Goal: Information Seeking & Learning: Learn about a topic

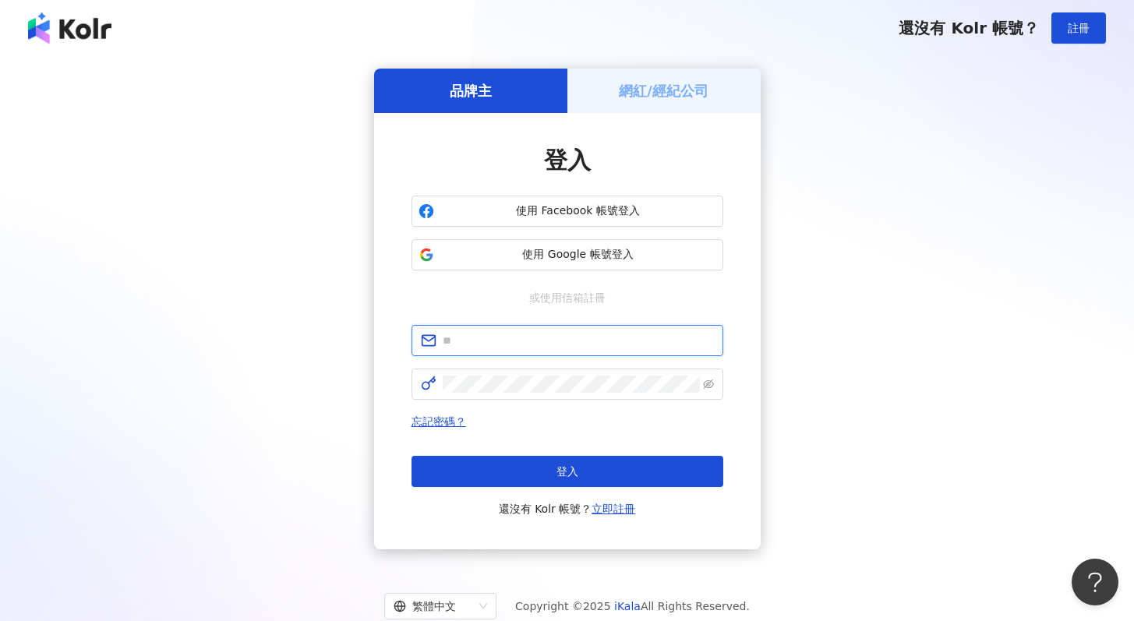
click at [556, 342] on input "text" at bounding box center [578, 340] width 271 height 17
type input "**********"
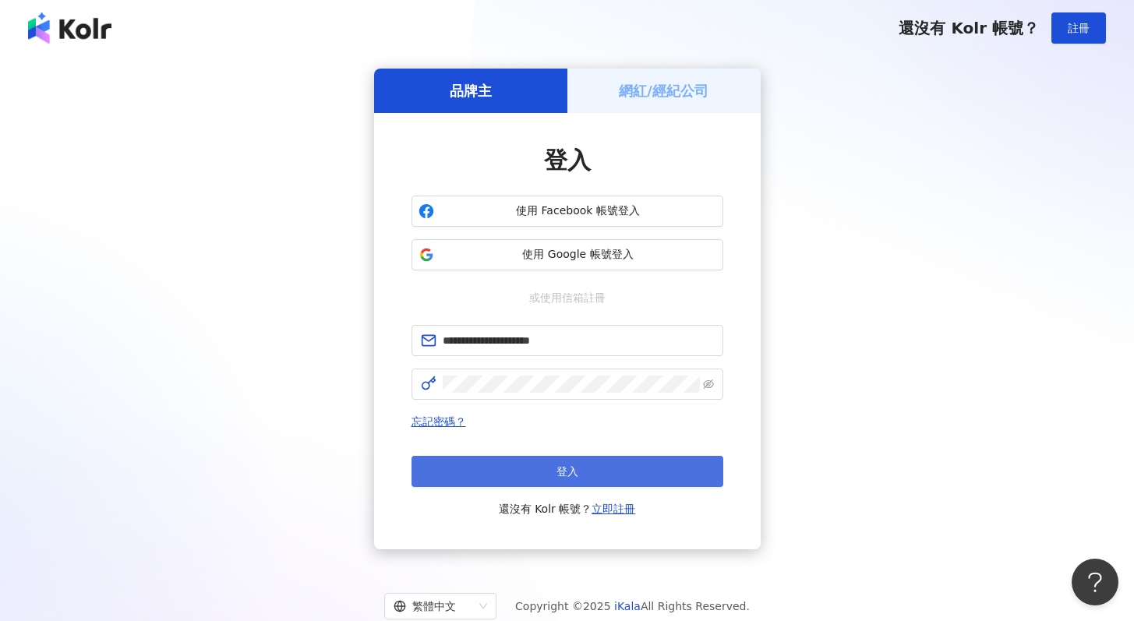
click at [503, 460] on button "登入" at bounding box center [567, 471] width 312 height 31
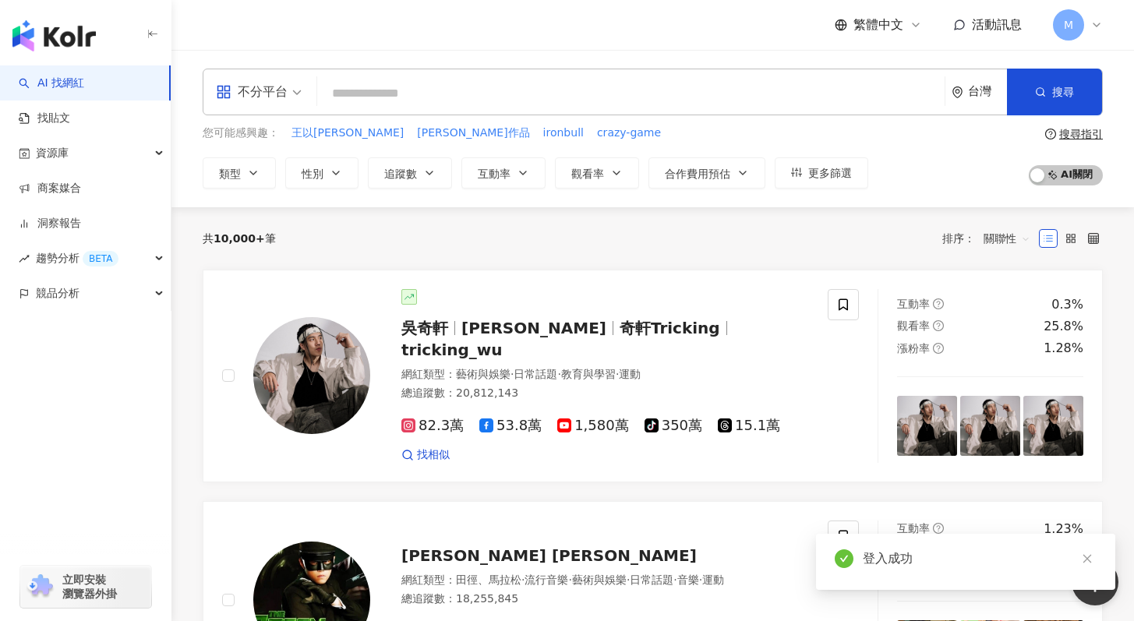
click at [355, 95] on input "search" at bounding box center [630, 94] width 615 height 30
paste input "**********"
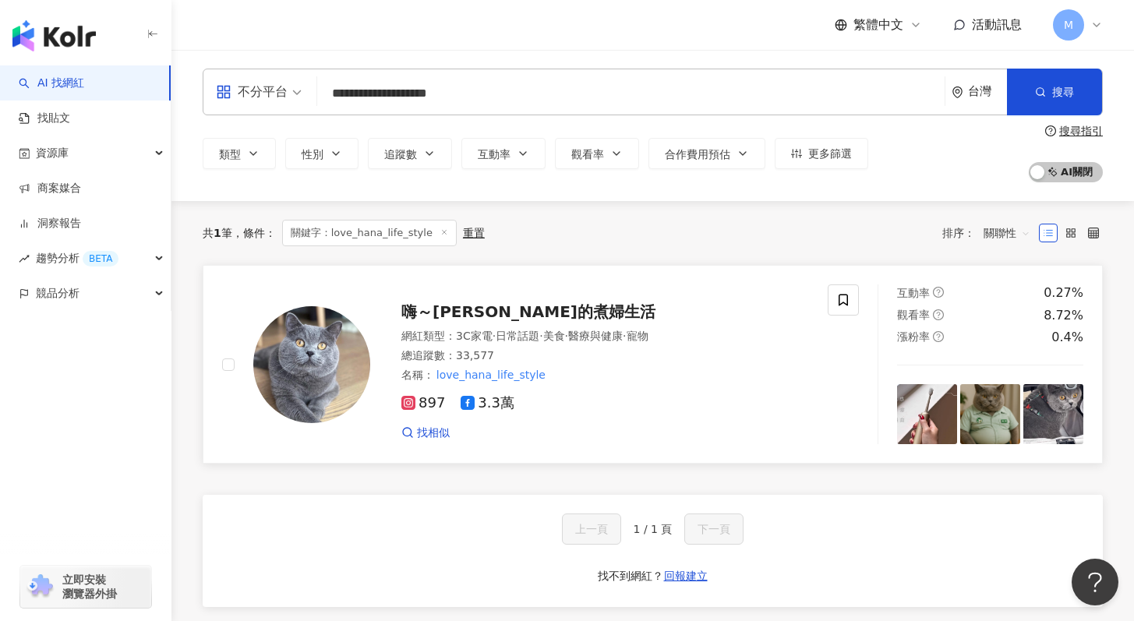
type input "**********"
click at [658, 375] on div "名稱 ： love_hana_life_style" at bounding box center [605, 376] width 408 height 16
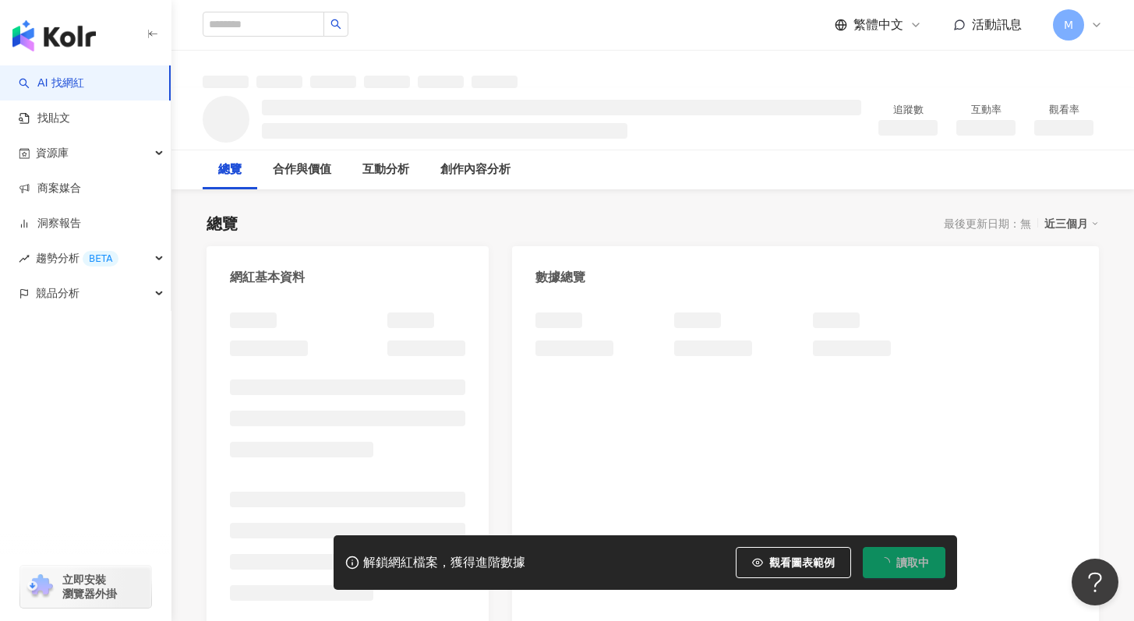
click at [902, 561] on span "讀取中" at bounding box center [912, 562] width 33 height 12
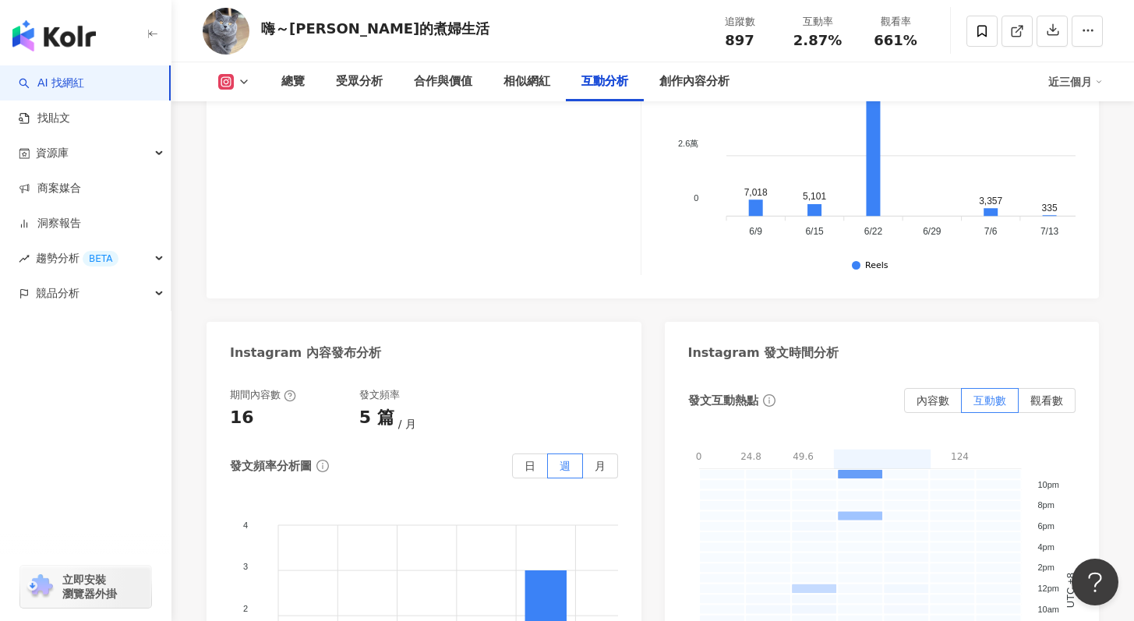
scroll to position [3809, 0]
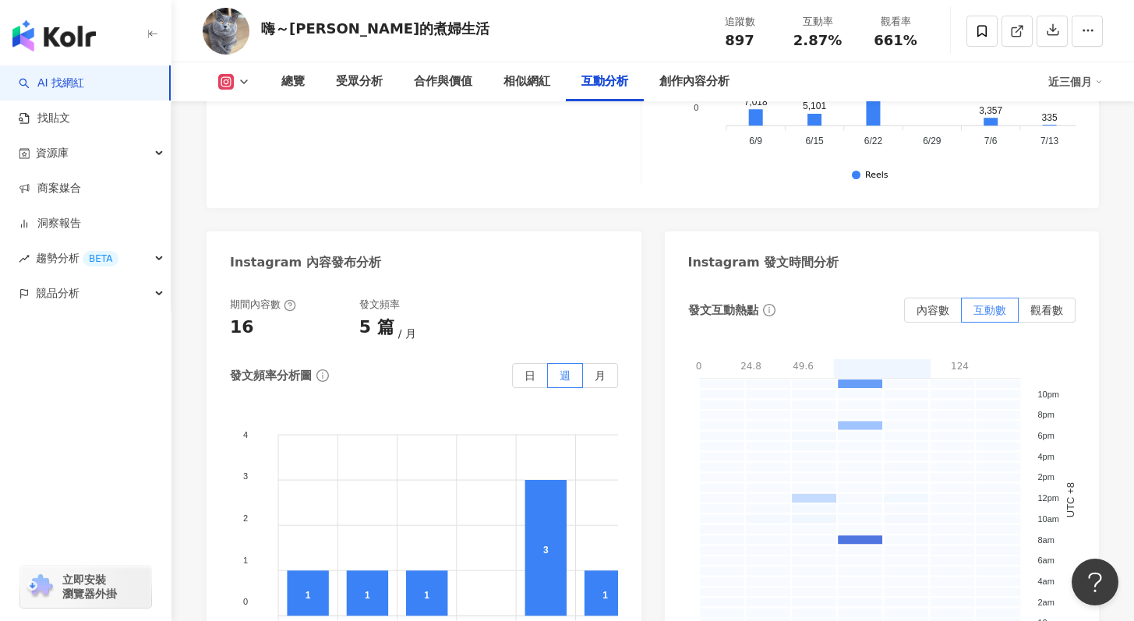
click at [235, 82] on button at bounding box center [234, 82] width 63 height 16
click at [276, 145] on button "Facebook" at bounding box center [259, 147] width 94 height 22
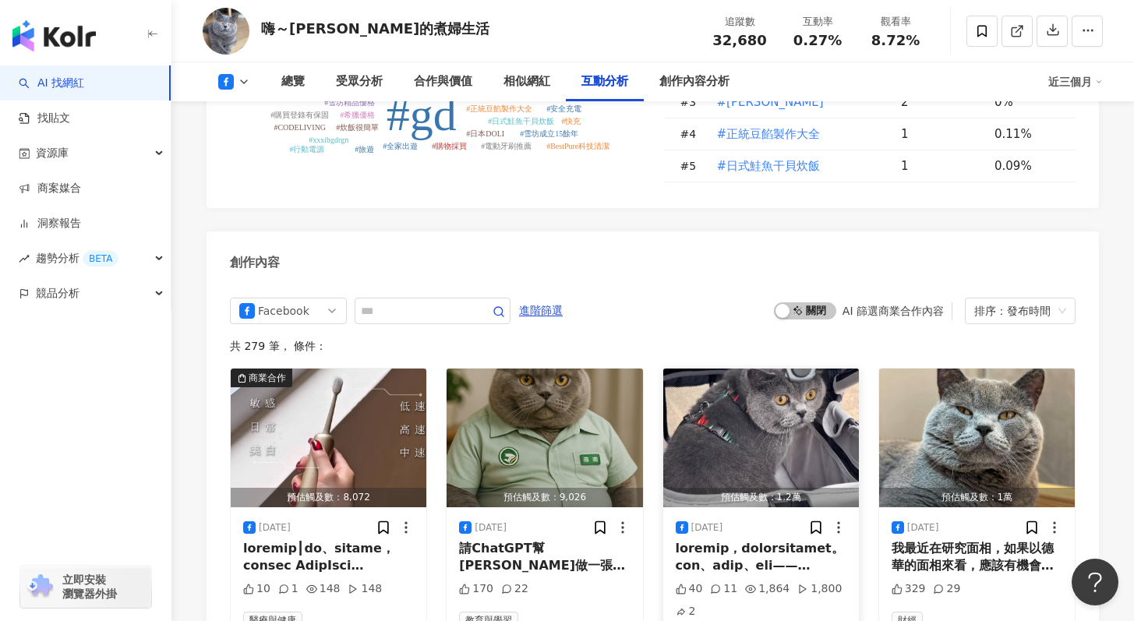
scroll to position [4190, 0]
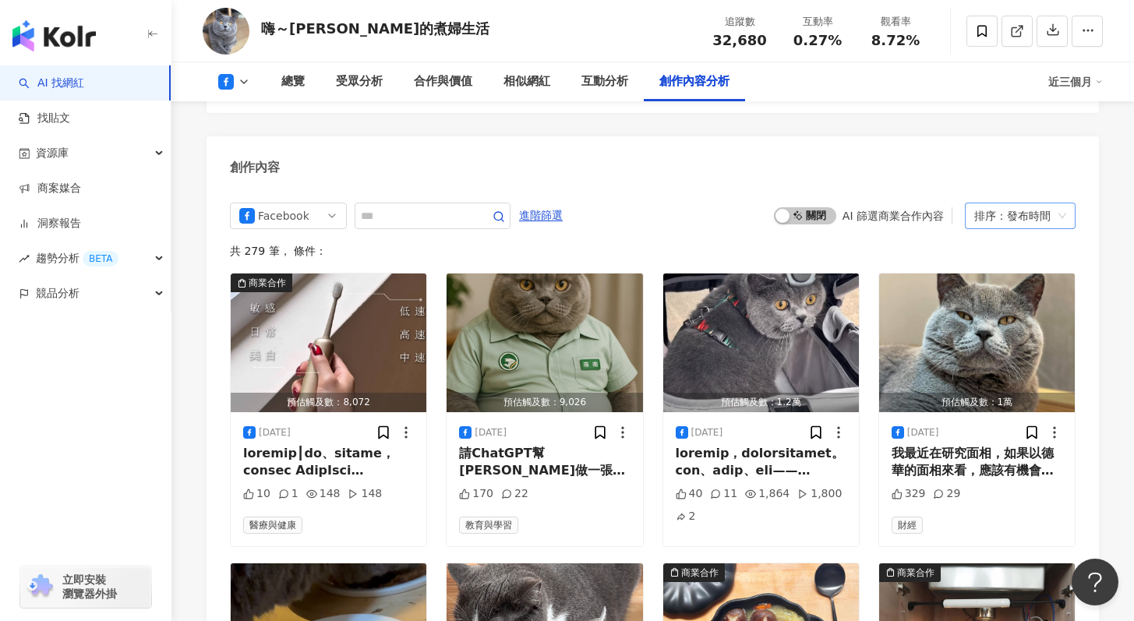
click at [1031, 203] on div "排序：發布時間" at bounding box center [1013, 215] width 78 height 25
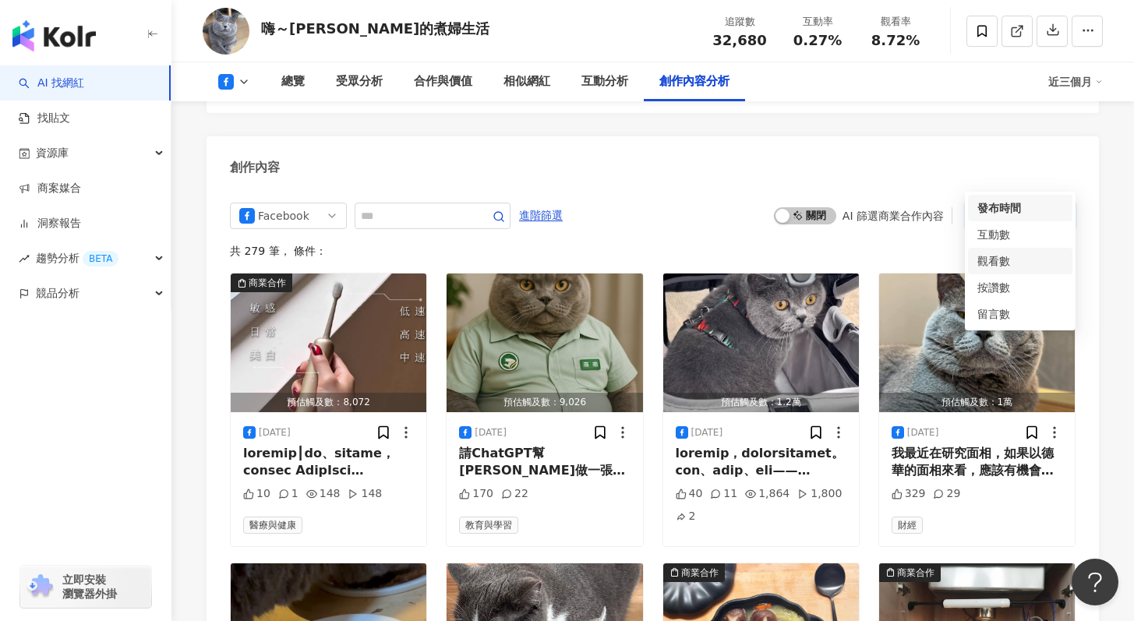
click at [1041, 260] on div "觀看數" at bounding box center [1020, 260] width 86 height 17
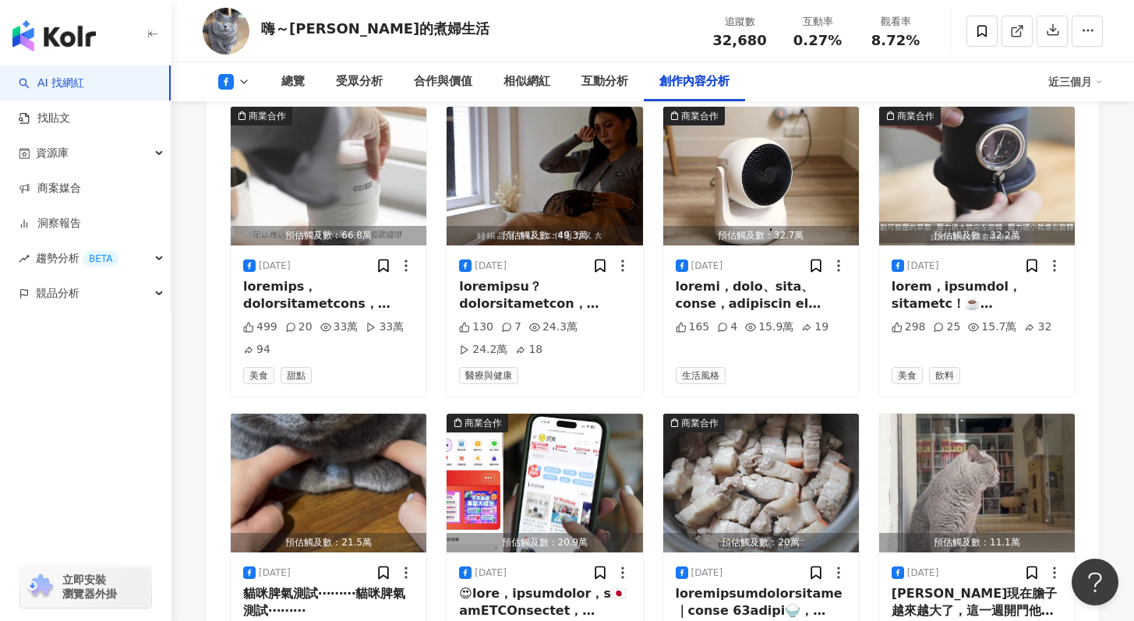
scroll to position [4936, 0]
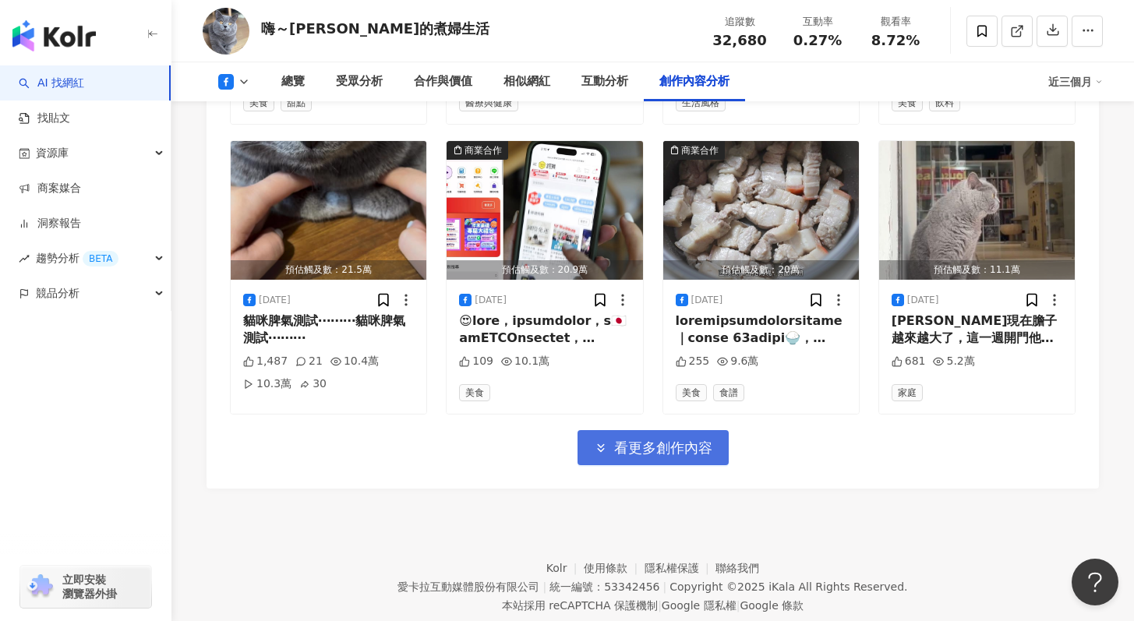
click at [647, 439] on span "看更多創作內容" at bounding box center [663, 447] width 98 height 17
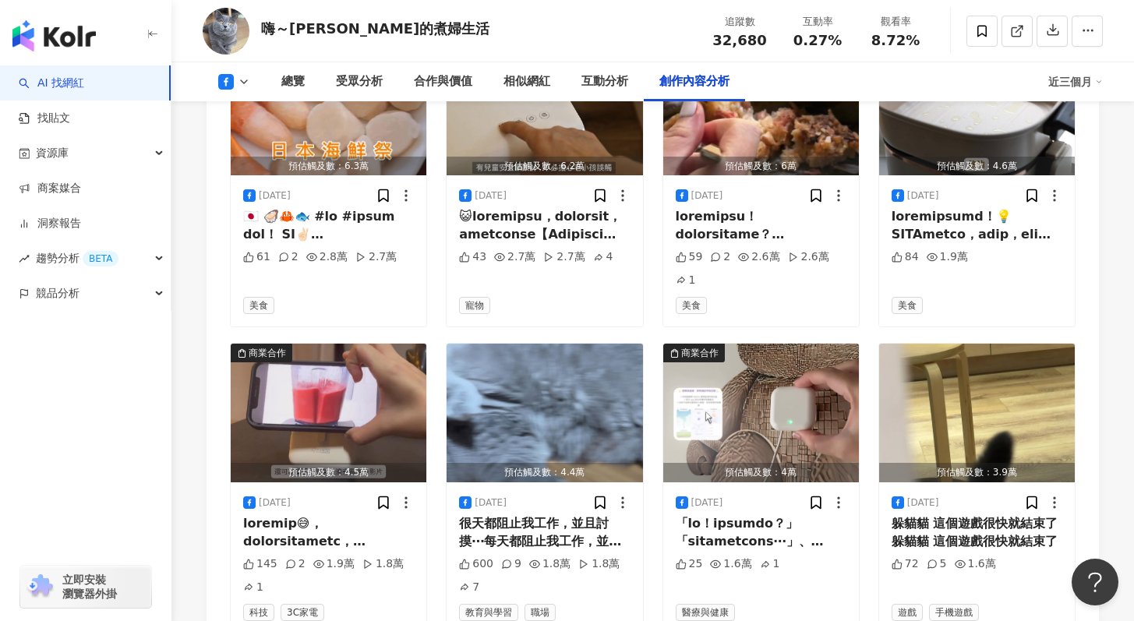
scroll to position [5834, 0]
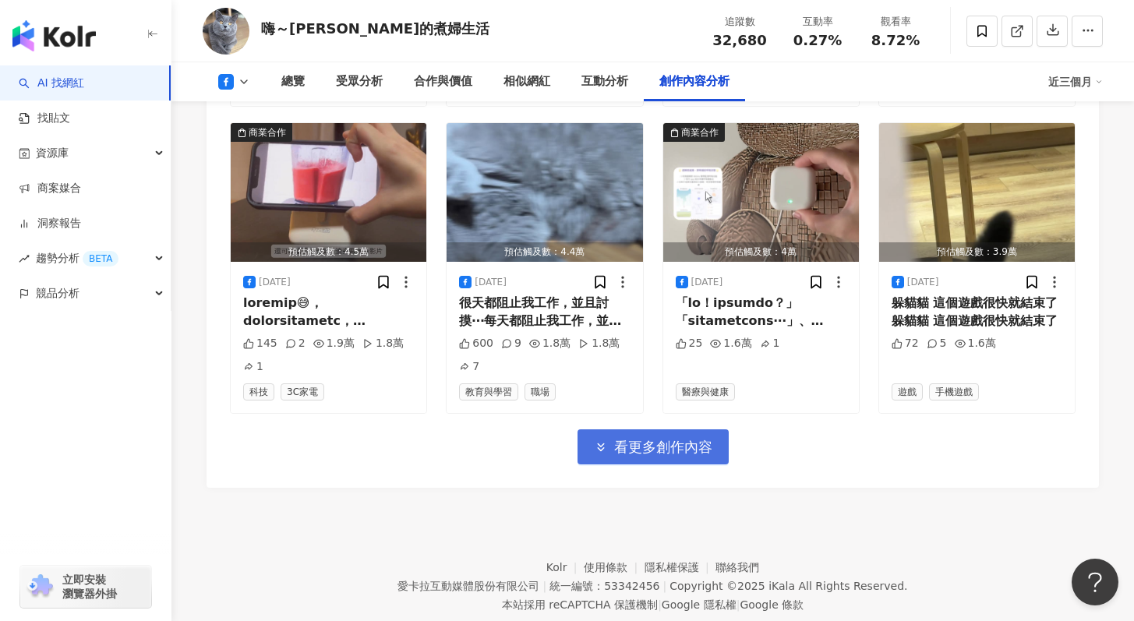
click at [688, 439] on span "看更多創作內容" at bounding box center [663, 447] width 98 height 17
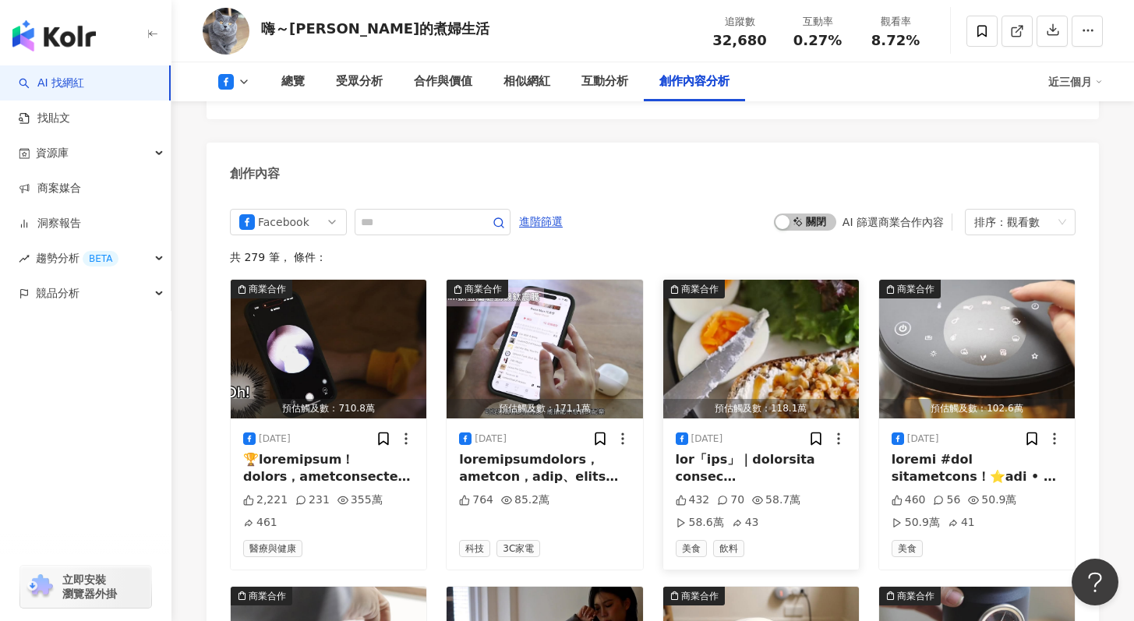
scroll to position [4476, 0]
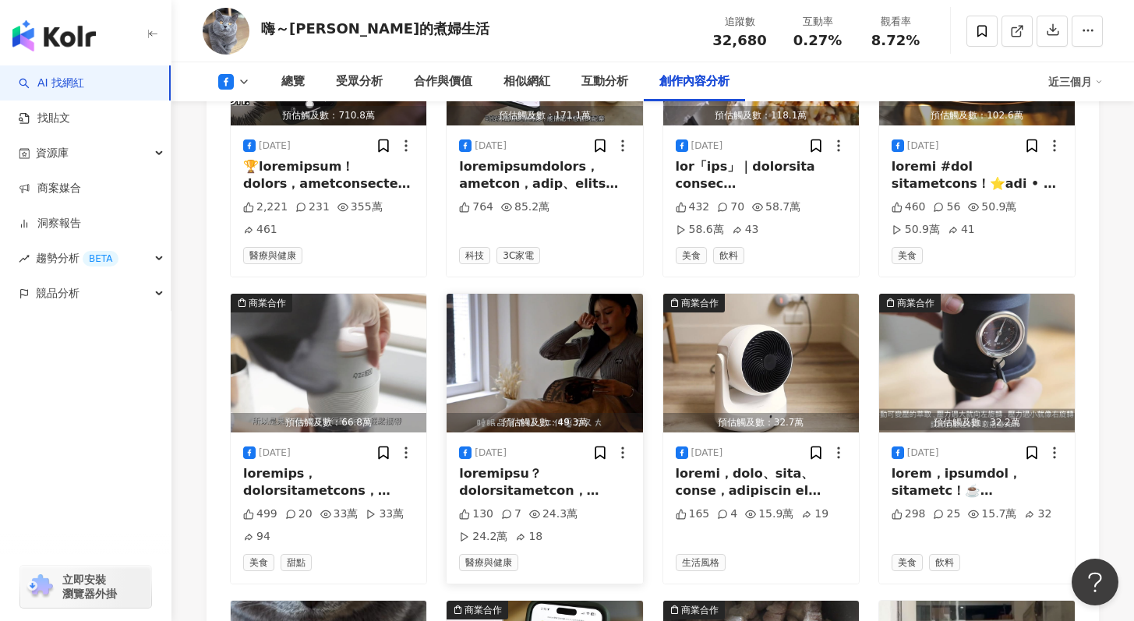
click at [572, 370] on img "button" at bounding box center [544, 363] width 196 height 139
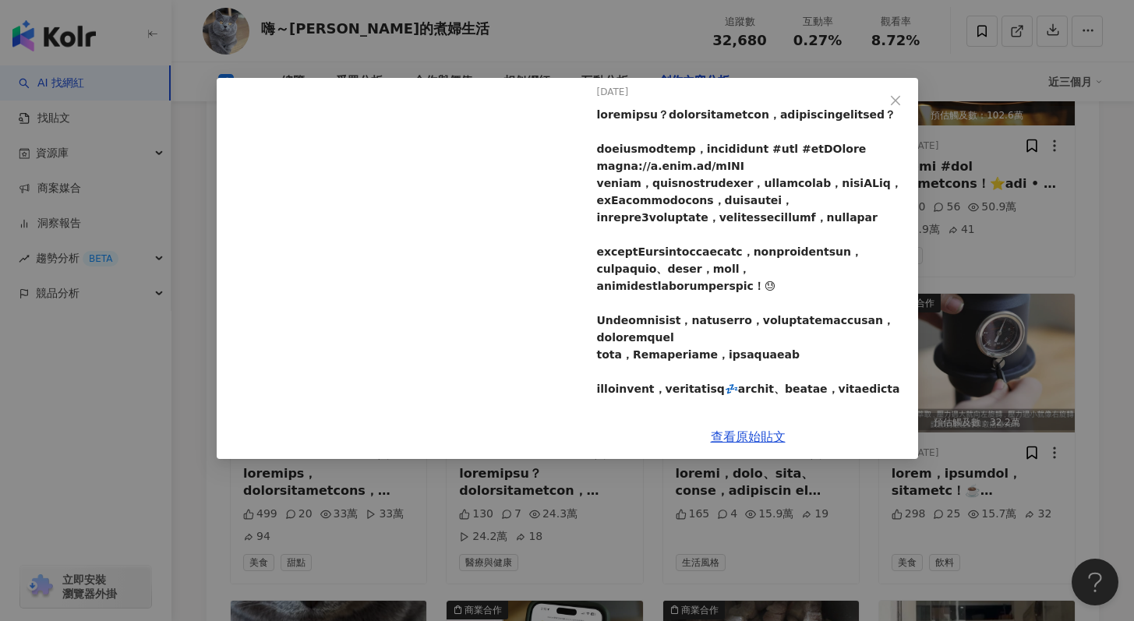
scroll to position [181, 0]
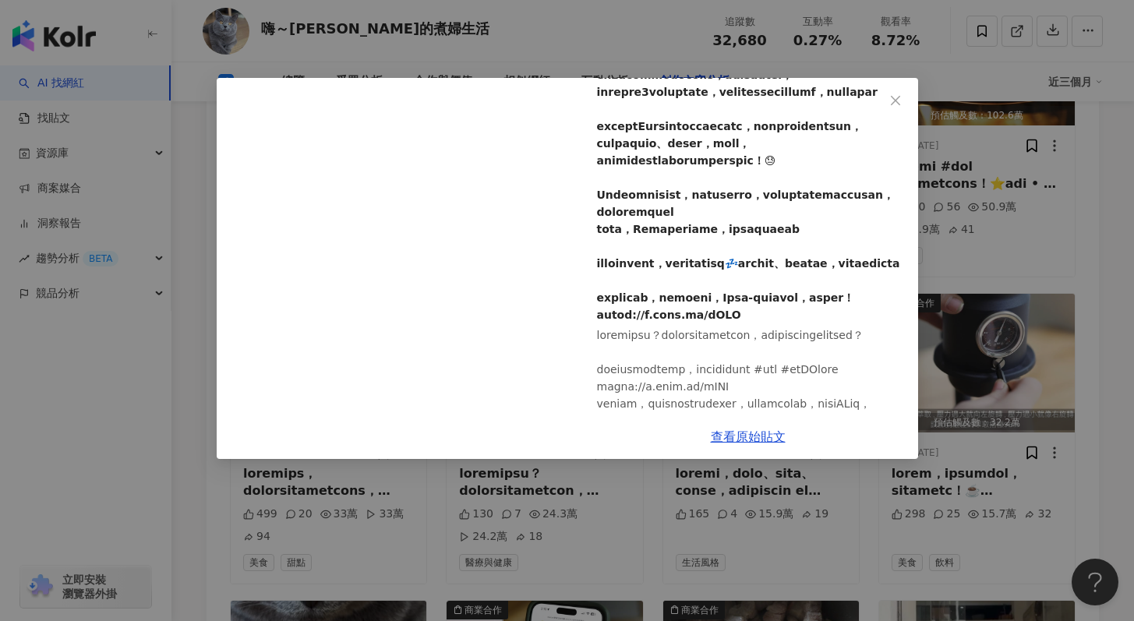
click at [1018, 402] on div "嗨～[PERSON_NAME]的煮婦生活 [DATE] 130 7 24.3萬 24.2萬 18 查看原始貼文" at bounding box center [567, 310] width 1134 height 621
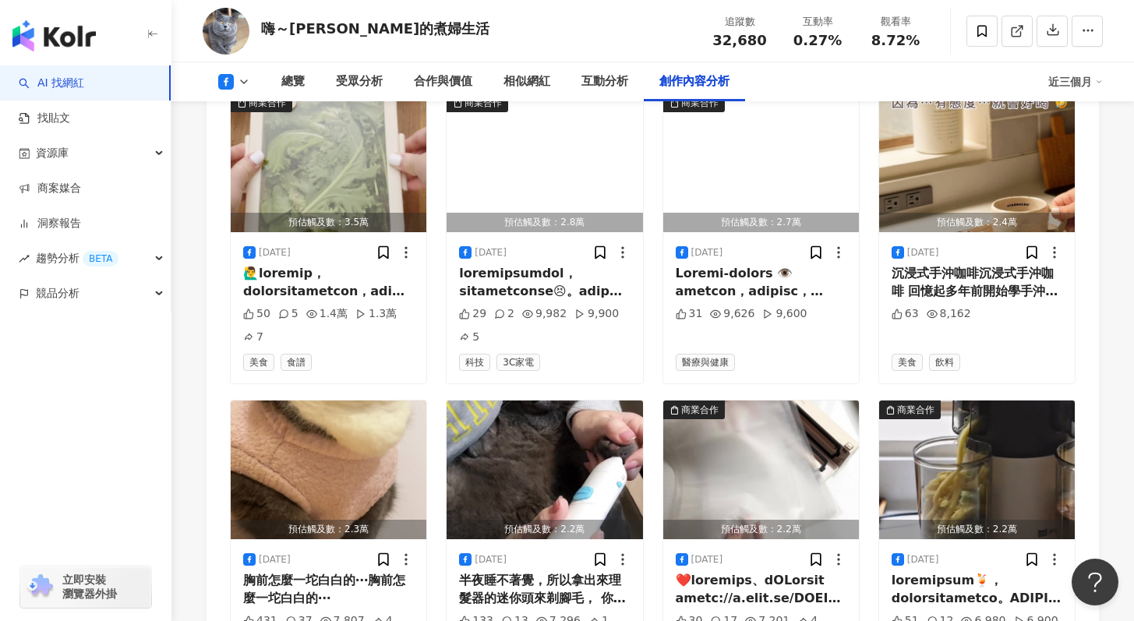
scroll to position [6610, 0]
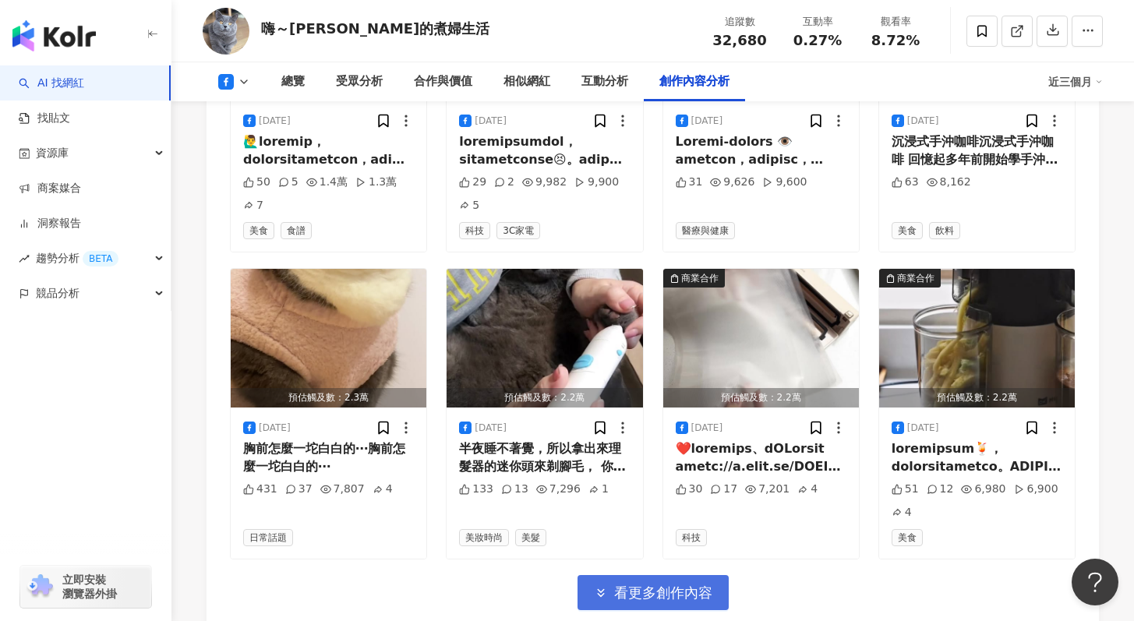
click at [699, 584] on span "看更多創作內容" at bounding box center [663, 592] width 98 height 17
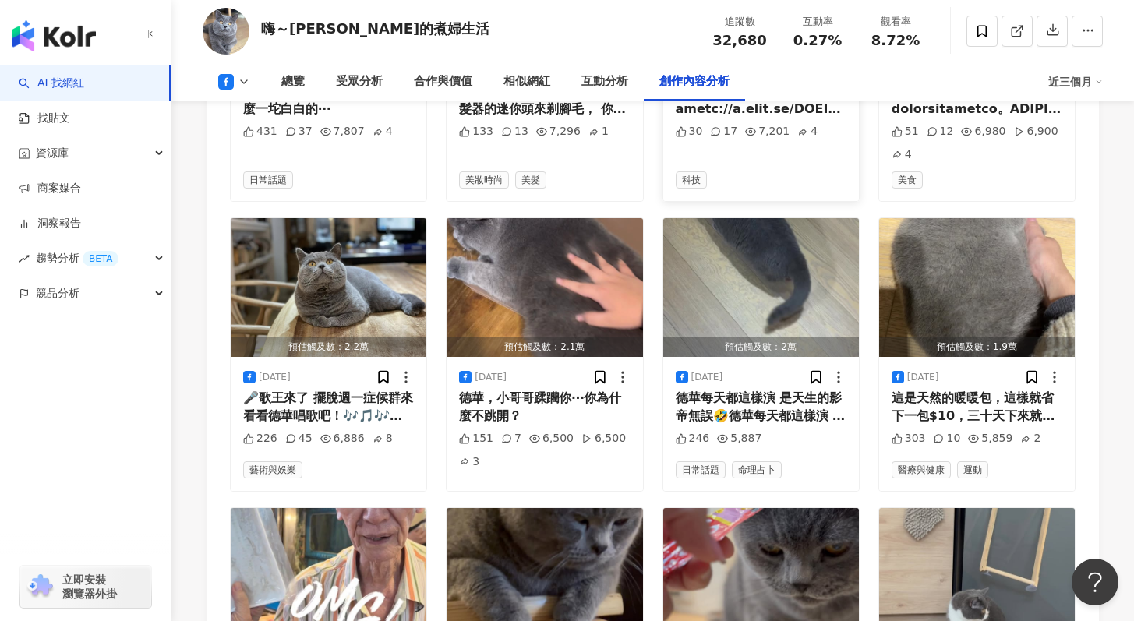
scroll to position [7495, 0]
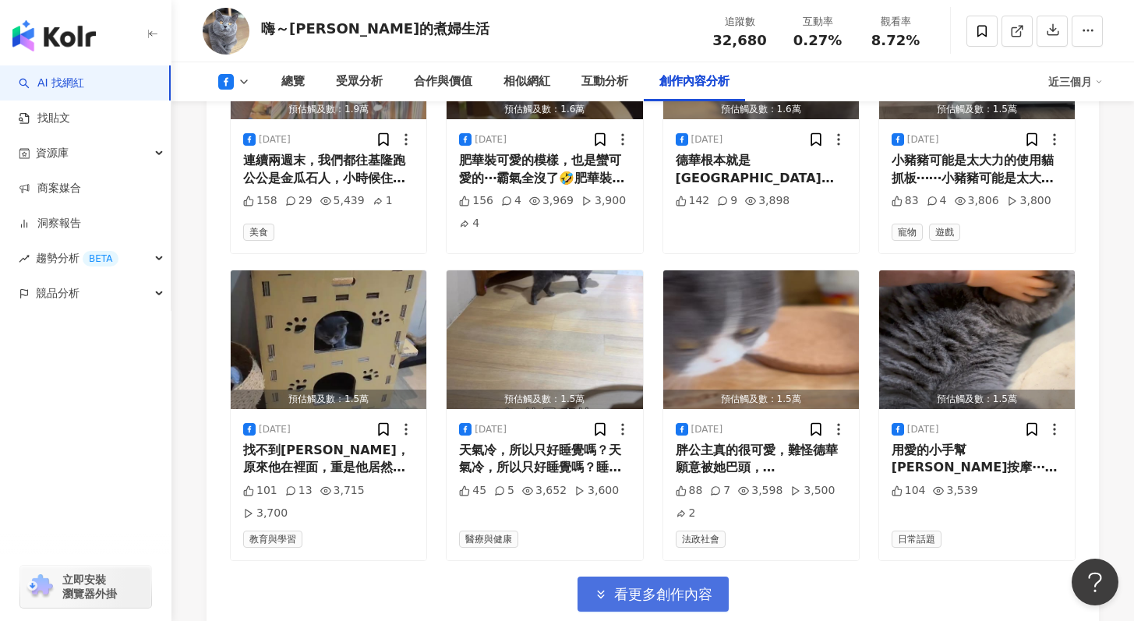
click at [720, 577] on button "看更多創作內容" at bounding box center [652, 594] width 151 height 35
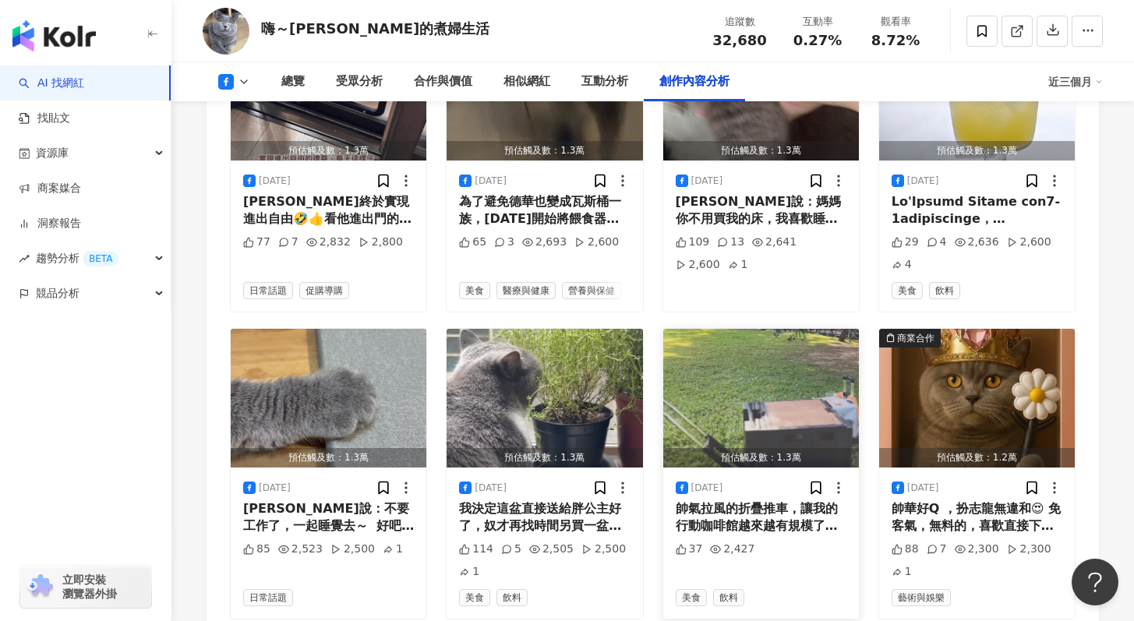
scroll to position [8562, 0]
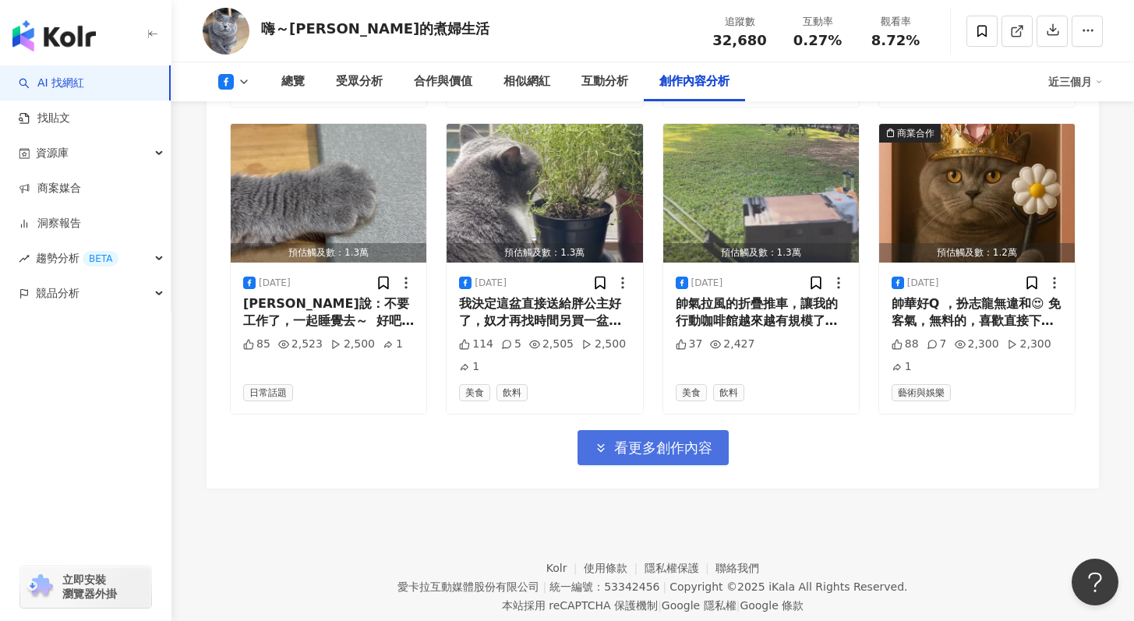
click at [688, 439] on span "看更多創作內容" at bounding box center [663, 447] width 98 height 17
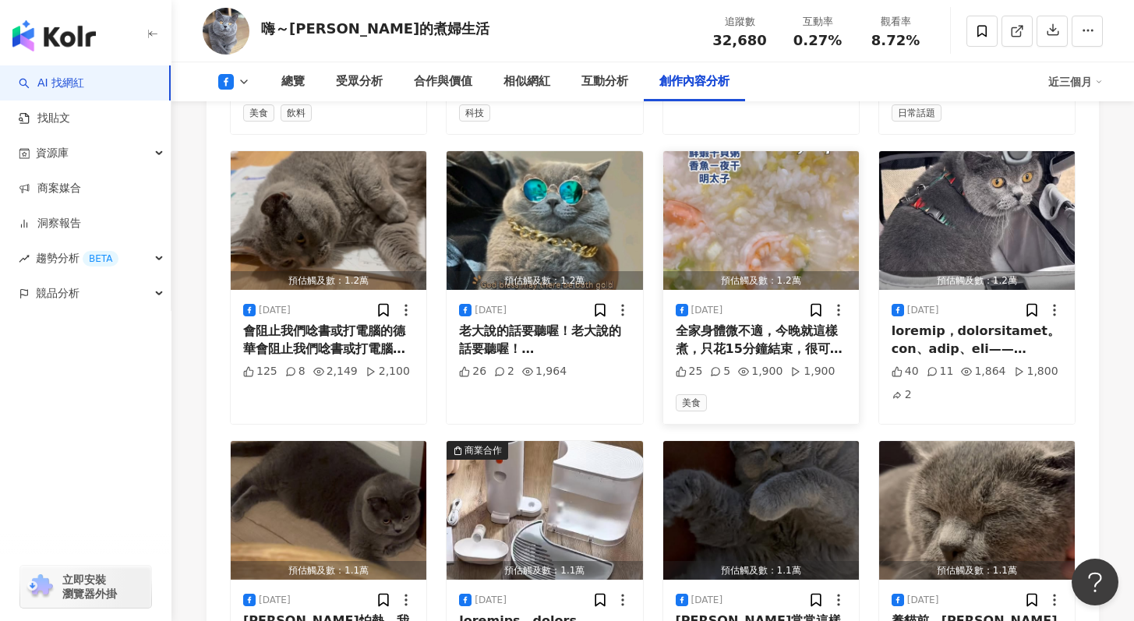
scroll to position [9444, 0]
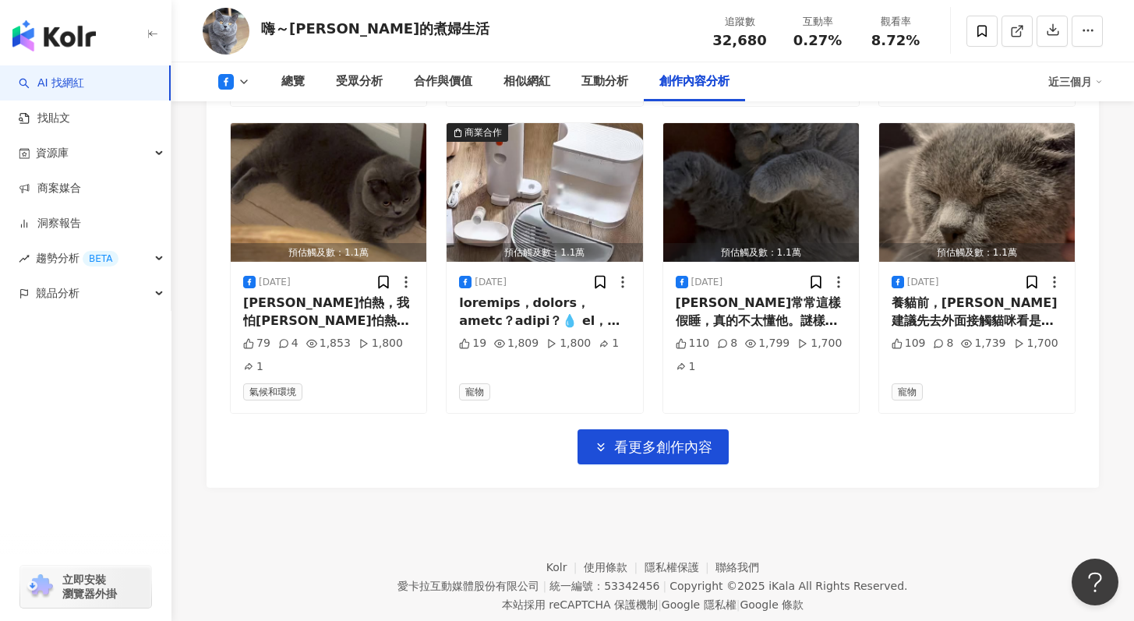
click at [665, 429] on button "看更多創作內容" at bounding box center [652, 446] width 151 height 35
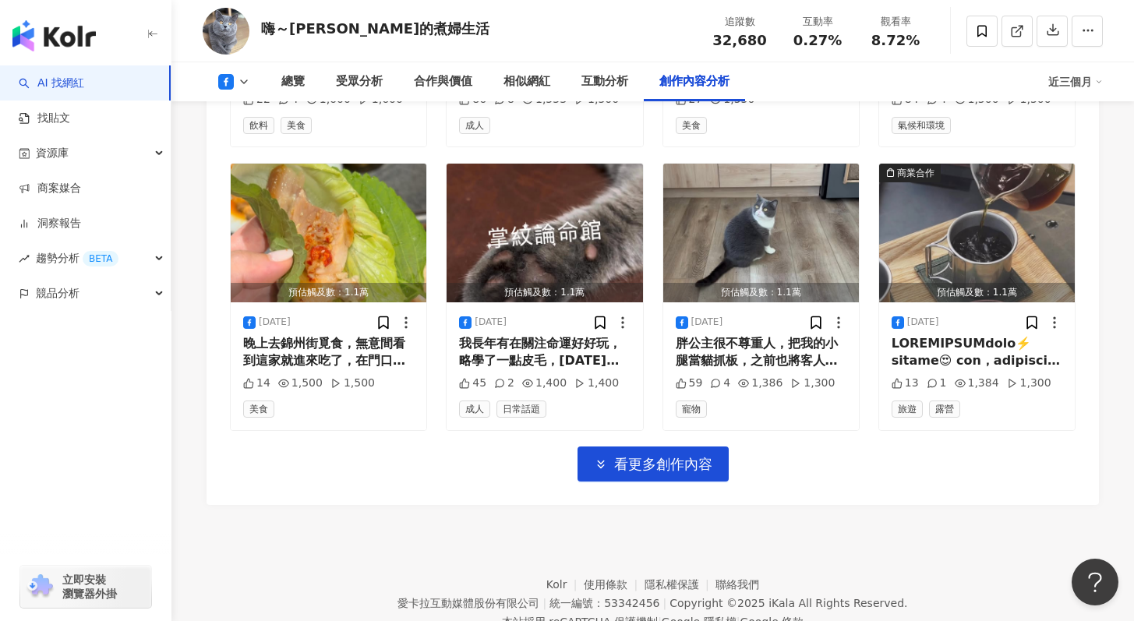
scroll to position [10307, 0]
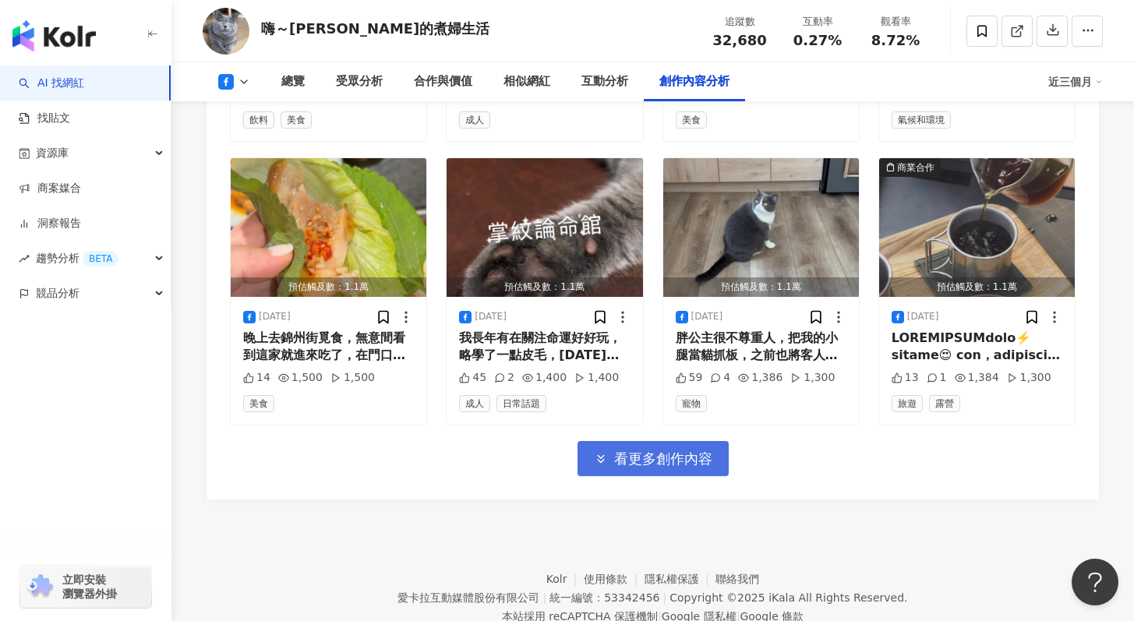
click at [692, 450] on span "看更多創作內容" at bounding box center [663, 458] width 98 height 17
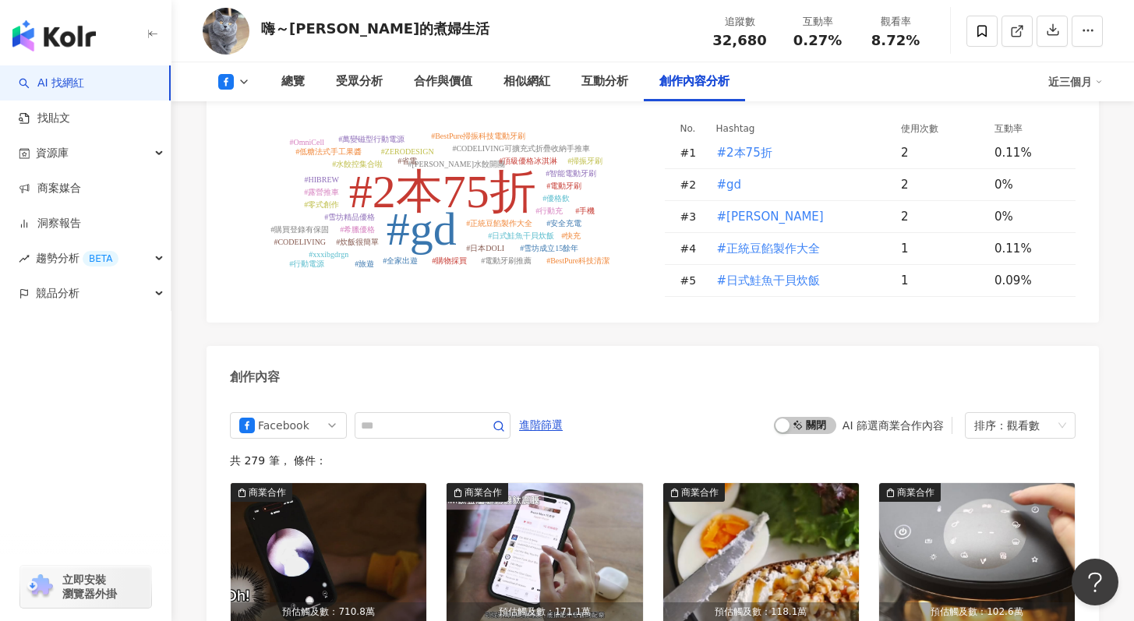
scroll to position [4204, 0]
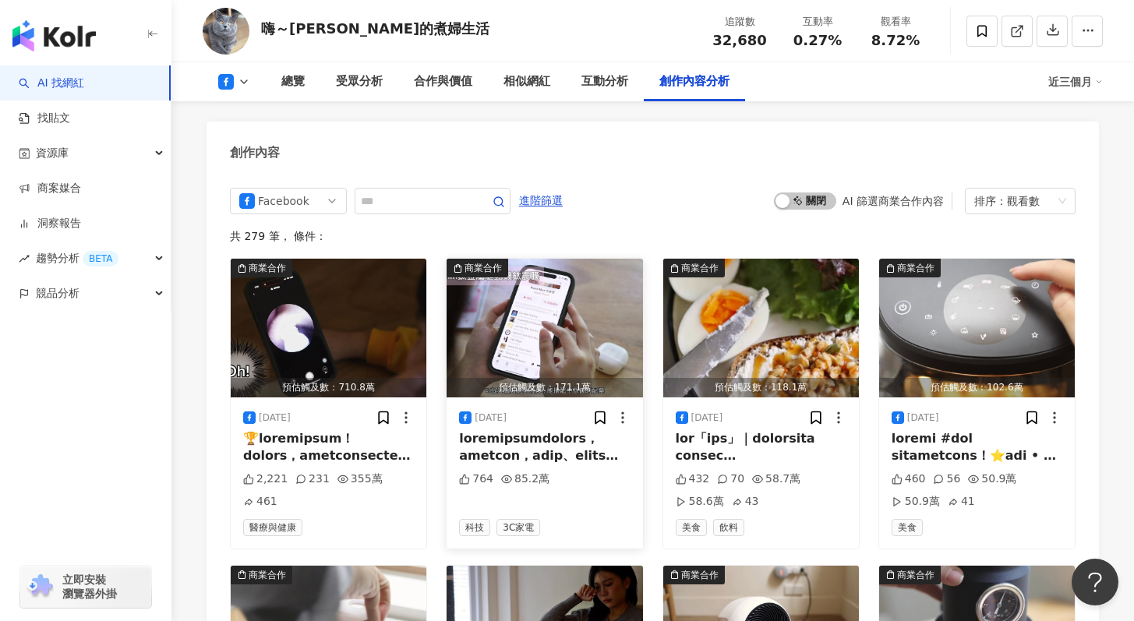
click at [511, 327] on img "button" at bounding box center [544, 328] width 196 height 139
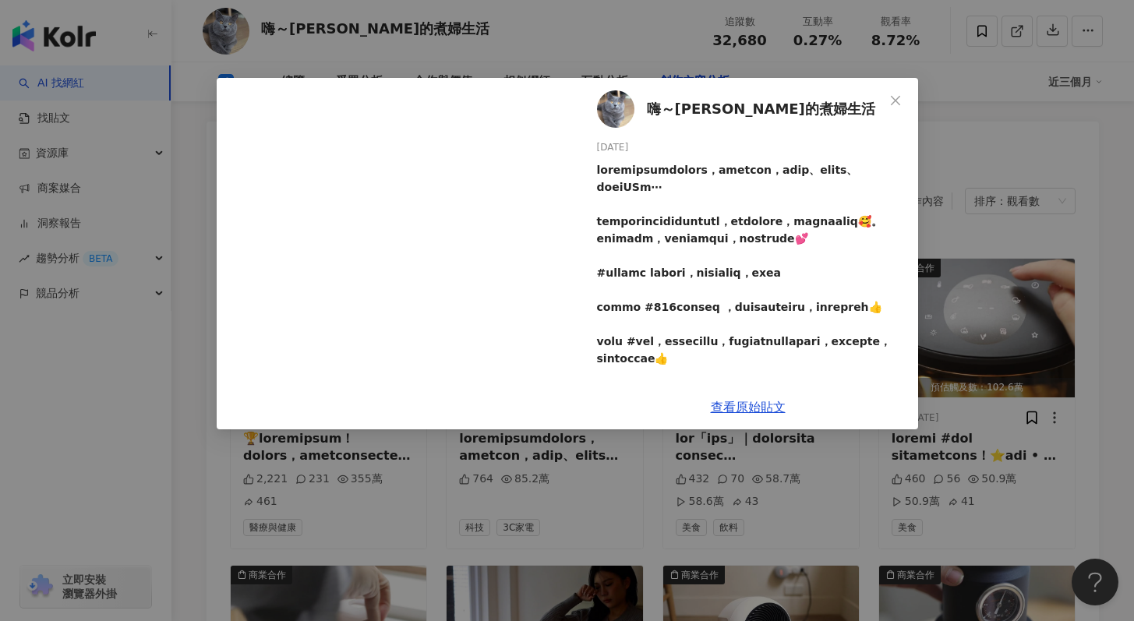
click at [1018, 327] on div "嗨～[PERSON_NAME]的煮婦生活 [DATE] 764 85.2萬 查看原始貼文" at bounding box center [567, 310] width 1134 height 621
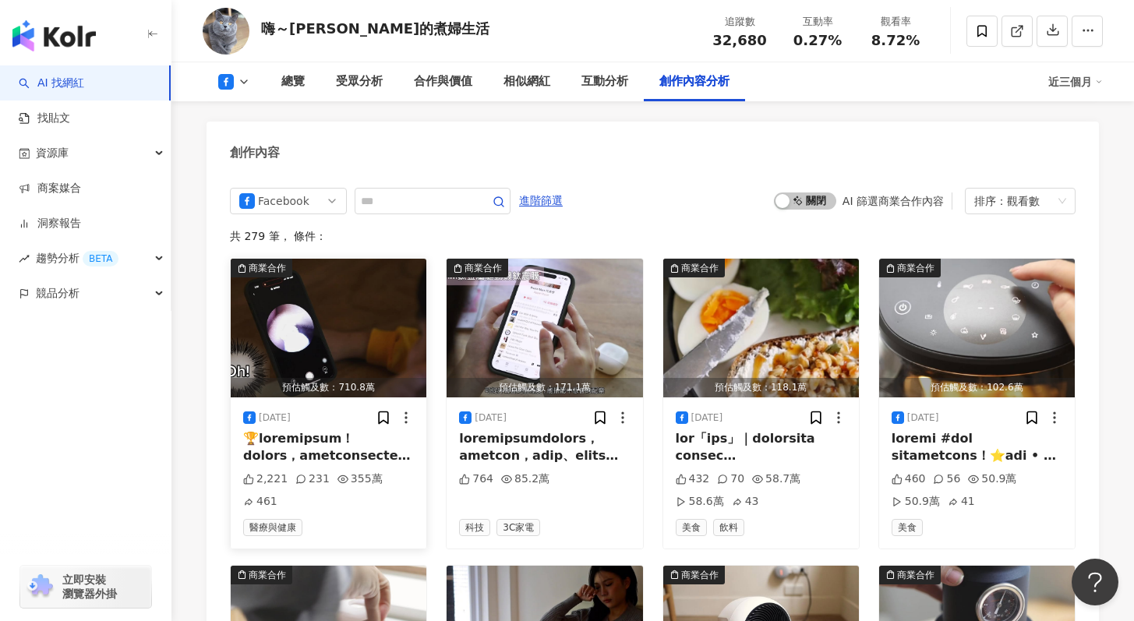
click at [327, 336] on img "button" at bounding box center [329, 328] width 196 height 139
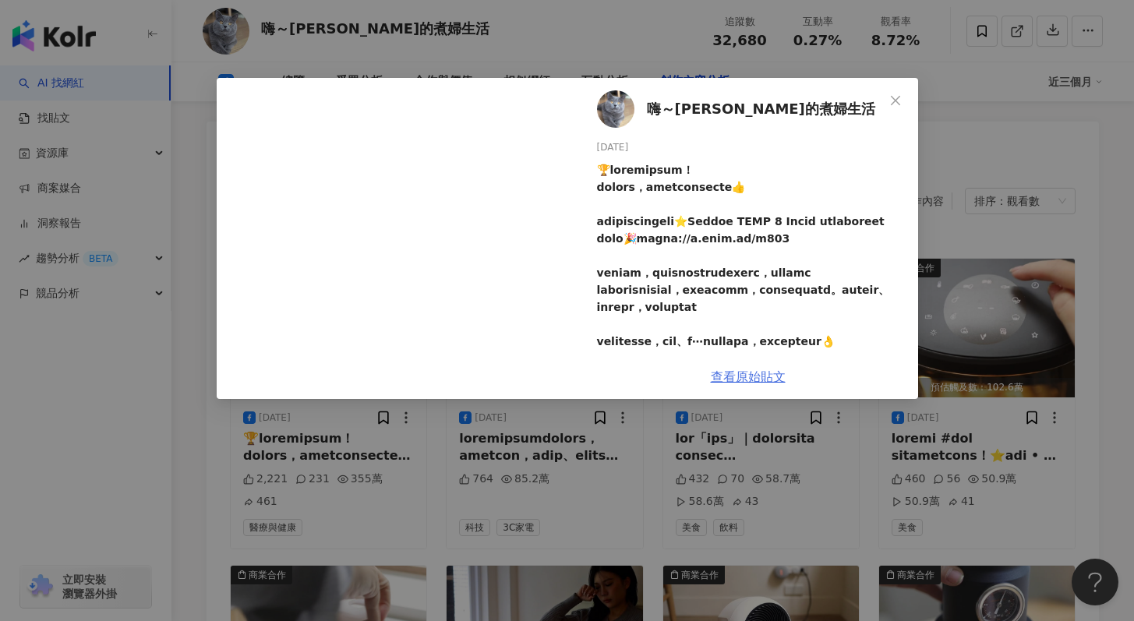
click at [747, 379] on link "查看原始貼文" at bounding box center [748, 376] width 75 height 15
click at [979, 173] on div "嗨～[PERSON_NAME]的煮婦生活 [DATE] 2,221 231 355萬 461 查看原始貼文" at bounding box center [567, 310] width 1134 height 621
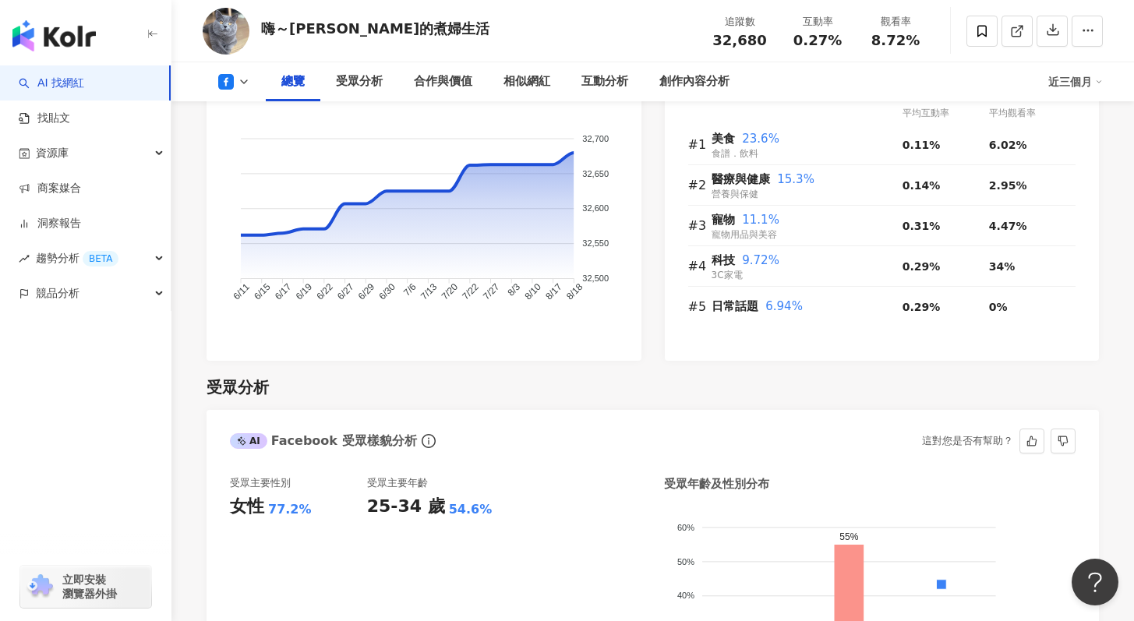
scroll to position [1039, 0]
drag, startPoint x: 365, startPoint y: 516, endPoint x: 489, endPoint y: 513, distance: 123.9
click at [492, 514] on div "受眾主要性別 女性 77.2% 受眾主要年齡 25-34 歲 54.6%" at bounding box center [435, 623] width 411 height 295
click at [489, 513] on div "25-34 歲 54.6%" at bounding box center [435, 507] width 137 height 24
drag, startPoint x: 371, startPoint y: 503, endPoint x: 476, endPoint y: 506, distance: 105.2
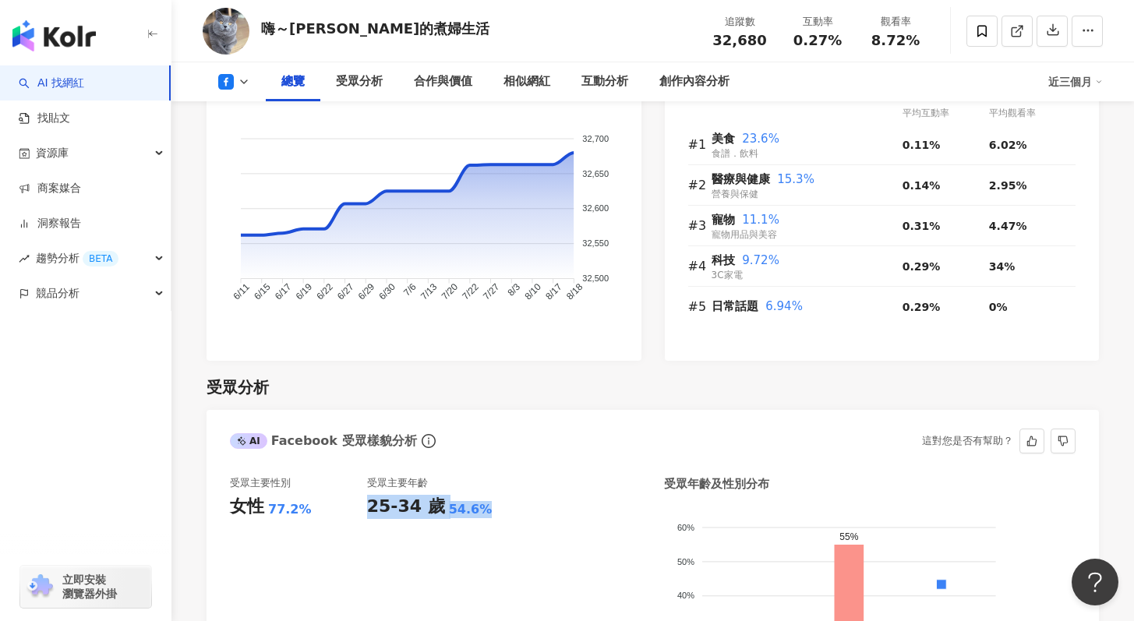
click at [476, 506] on div "25-34 歲 54.6%" at bounding box center [435, 507] width 137 height 24
copy div "25-34 歲 54.6%"
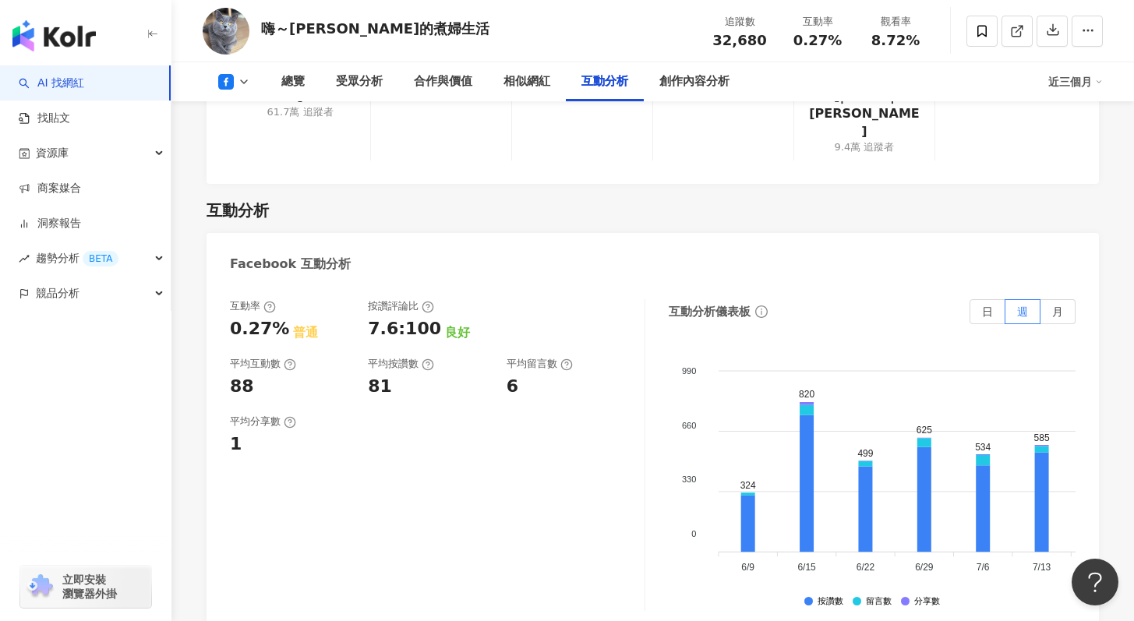
scroll to position [2099, 0]
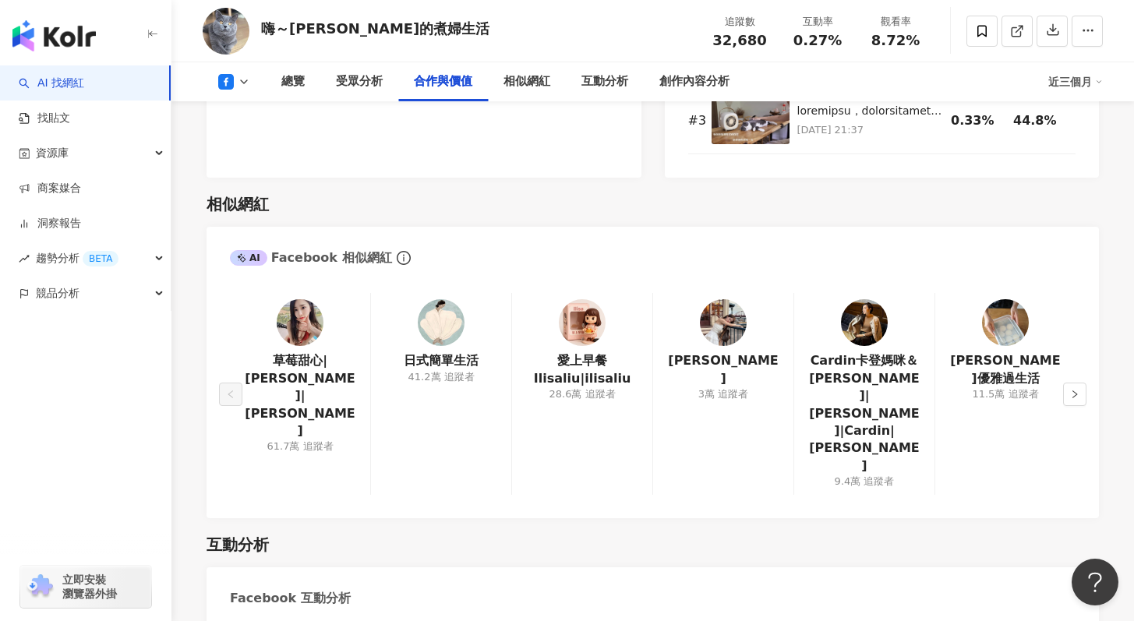
click at [246, 78] on icon at bounding box center [244, 82] width 12 height 12
click at [243, 108] on button "Instagram" at bounding box center [259, 112] width 94 height 22
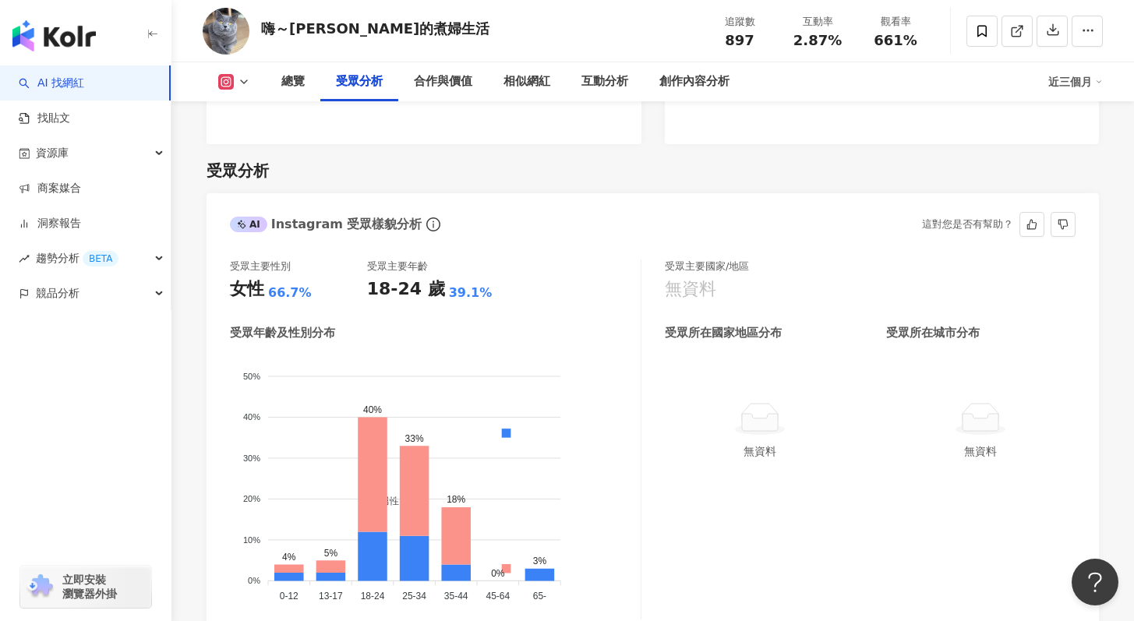
scroll to position [1229, 0]
drag, startPoint x: 371, startPoint y: 291, endPoint x: 489, endPoint y: 289, distance: 117.7
click at [489, 289] on div "18-24 歲 39.1%" at bounding box center [435, 289] width 137 height 24
copy div "18-24 歲 39.1%"
drag, startPoint x: 315, startPoint y: 292, endPoint x: 206, endPoint y: 291, distance: 108.3
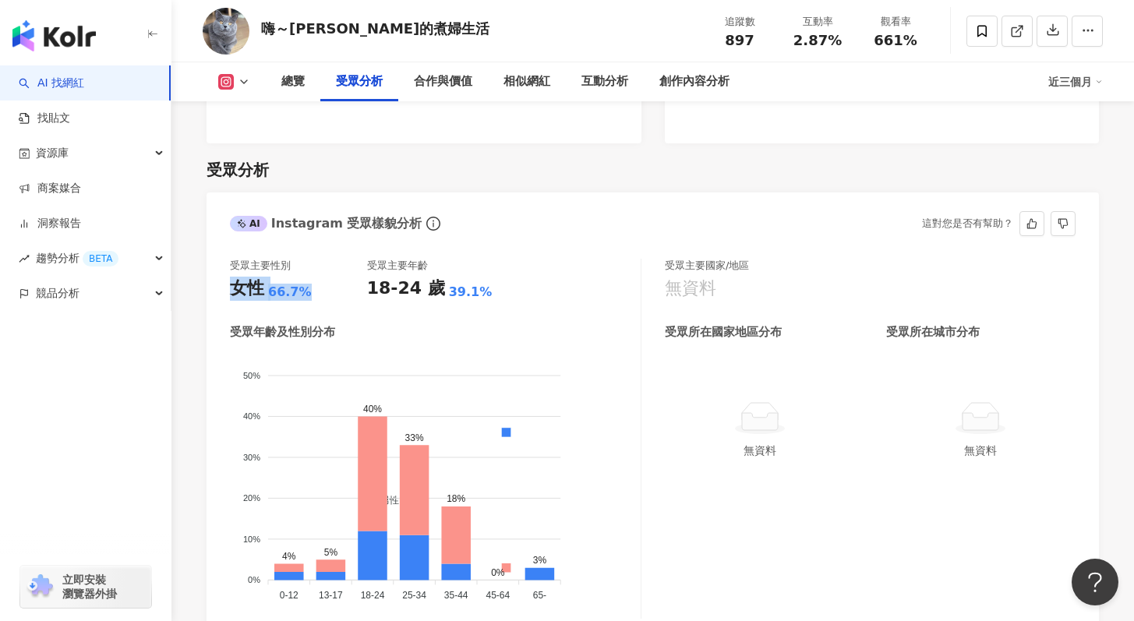
click at [207, 294] on div "受眾主要性別 女性 66.7% 受眾主要年齡 18-24 歲 39.1% 受眾年齡及性別分布 男性 女性 50% 50% 40% 40% 30% 30% 20…" at bounding box center [652, 442] width 892 height 399
copy div "女性 66.7%"
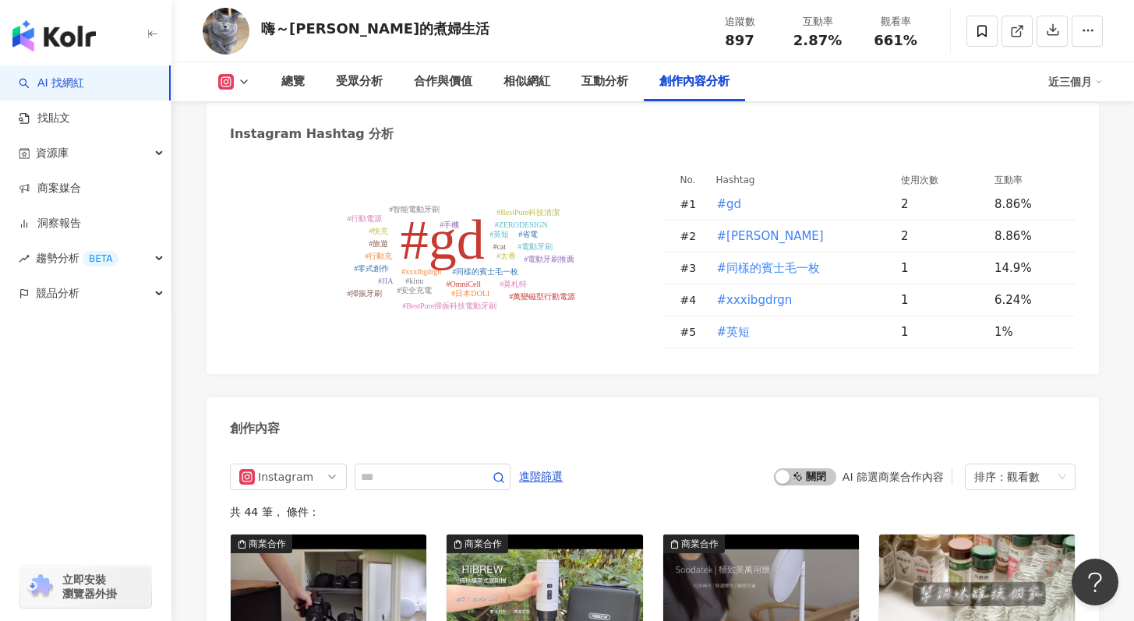
scroll to position [4494, 0]
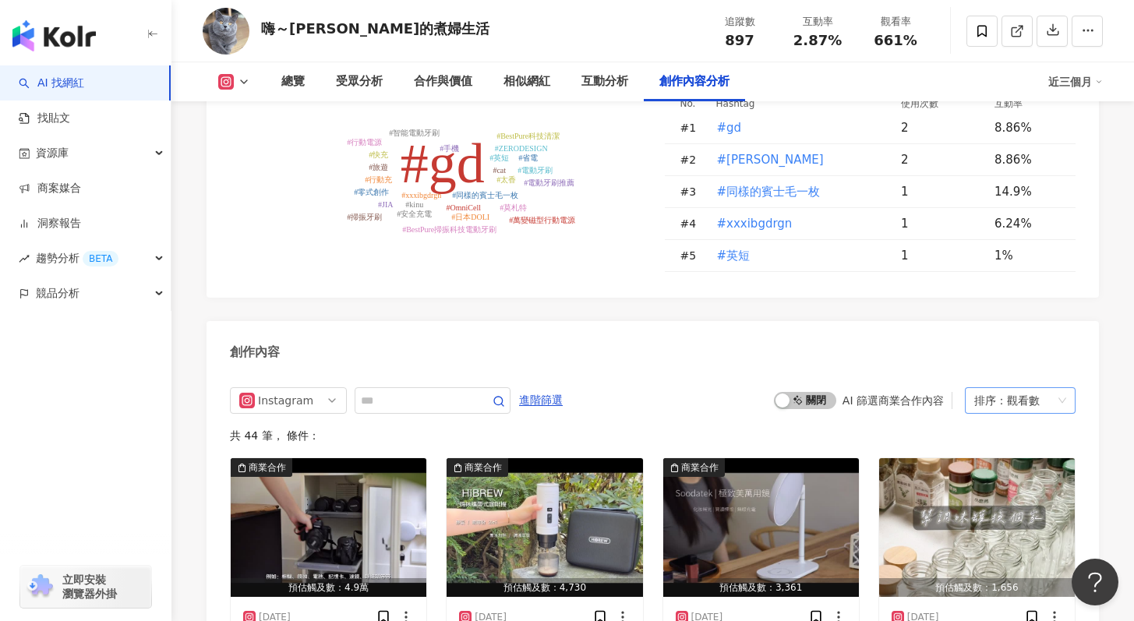
click at [1036, 402] on div "觀看數" at bounding box center [1023, 400] width 33 height 25
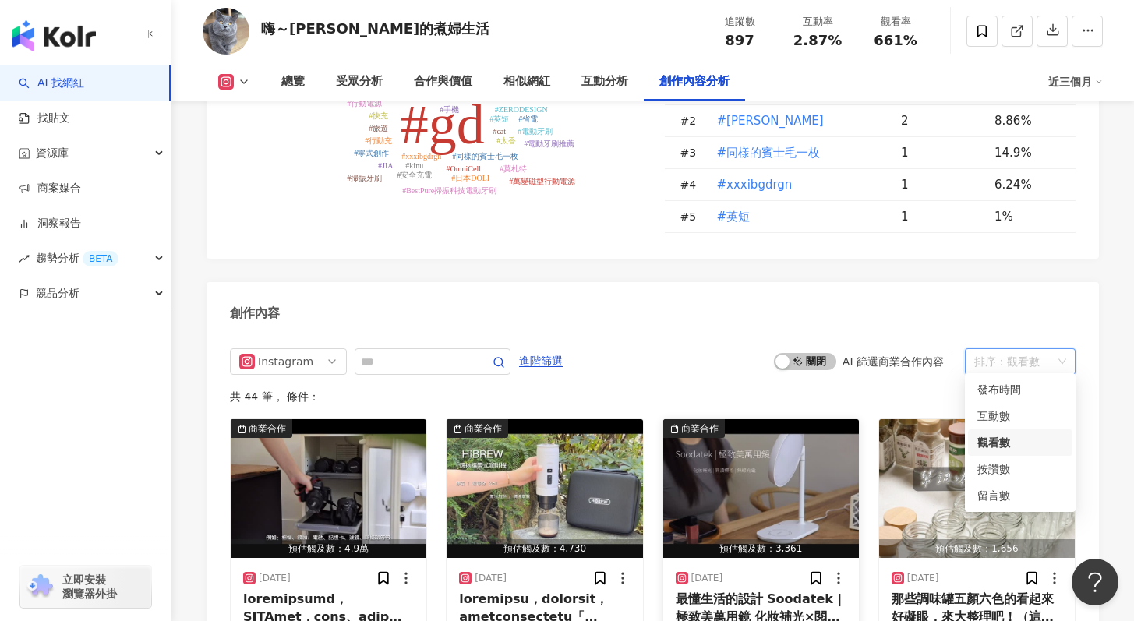
scroll to position [4602, 0]
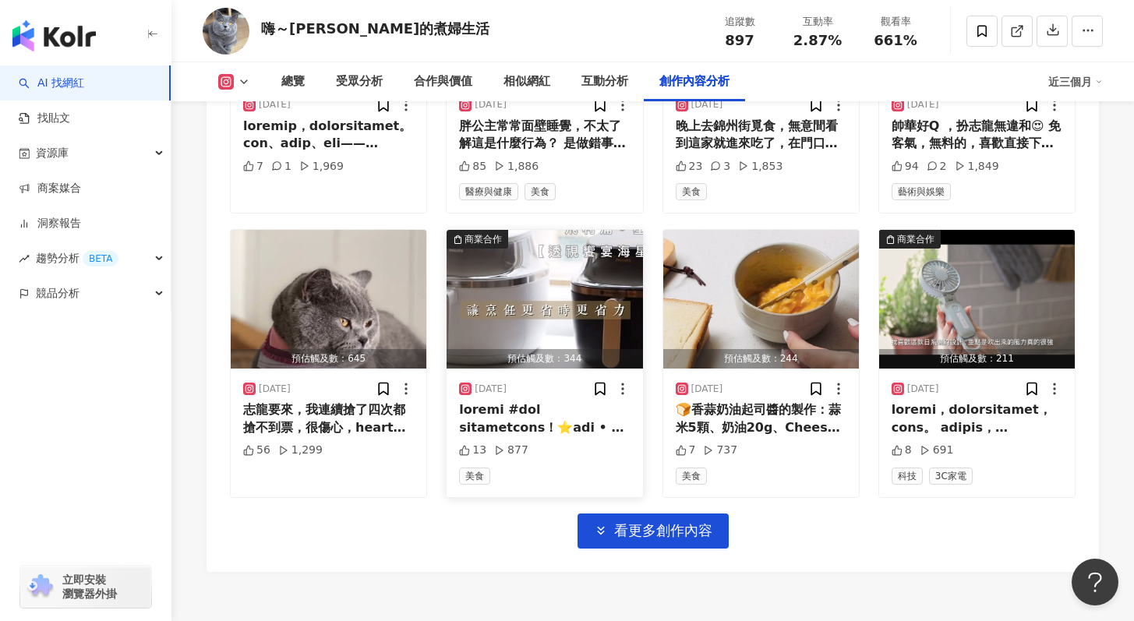
scroll to position [5298, 0]
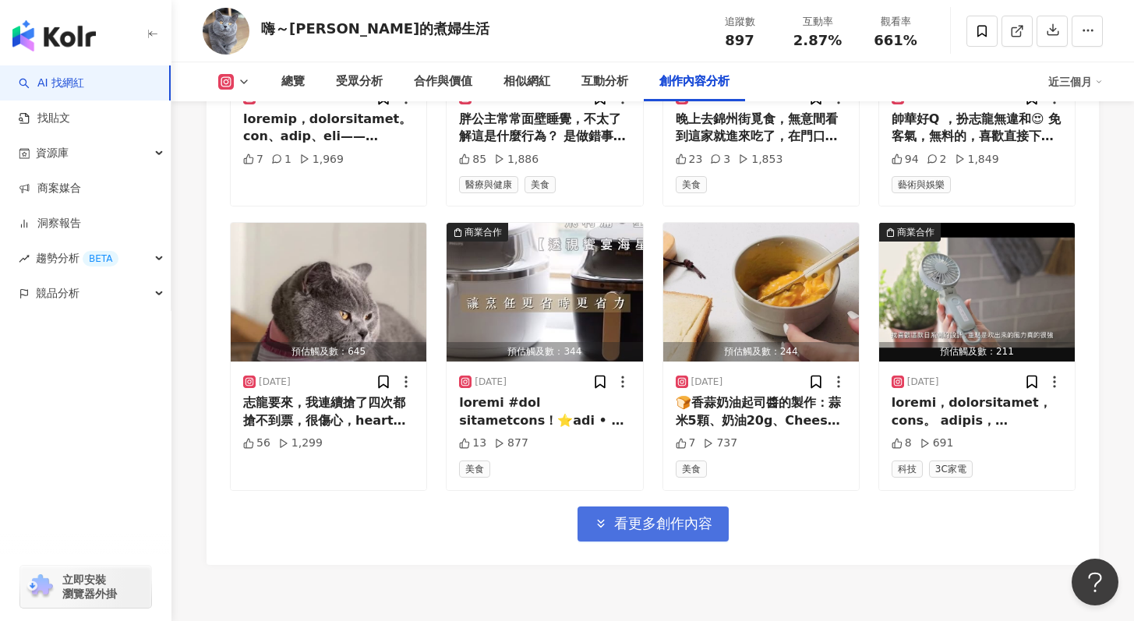
click at [605, 521] on icon "button" at bounding box center [601, 524] width 14 height 14
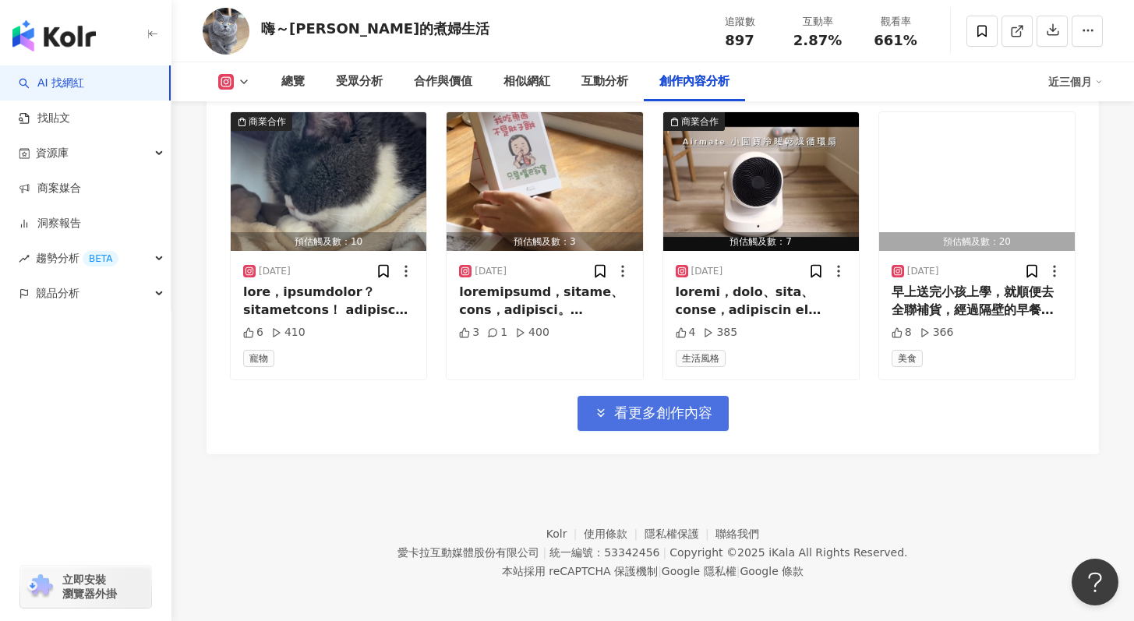
scroll to position [6261, 0]
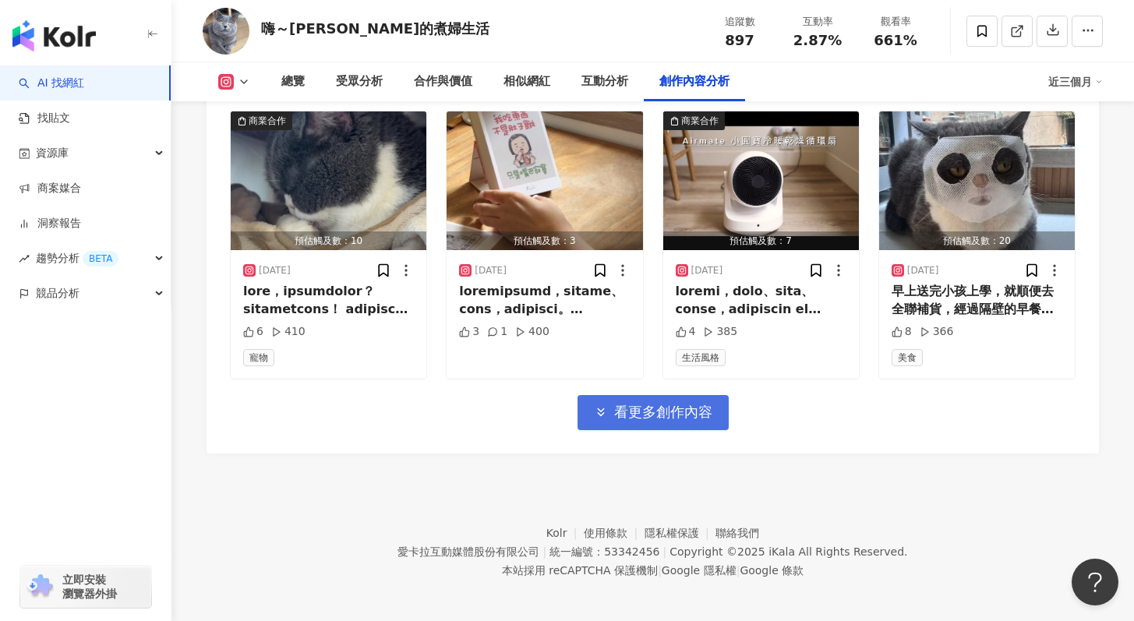
click at [602, 420] on button "看更多創作內容" at bounding box center [652, 412] width 151 height 35
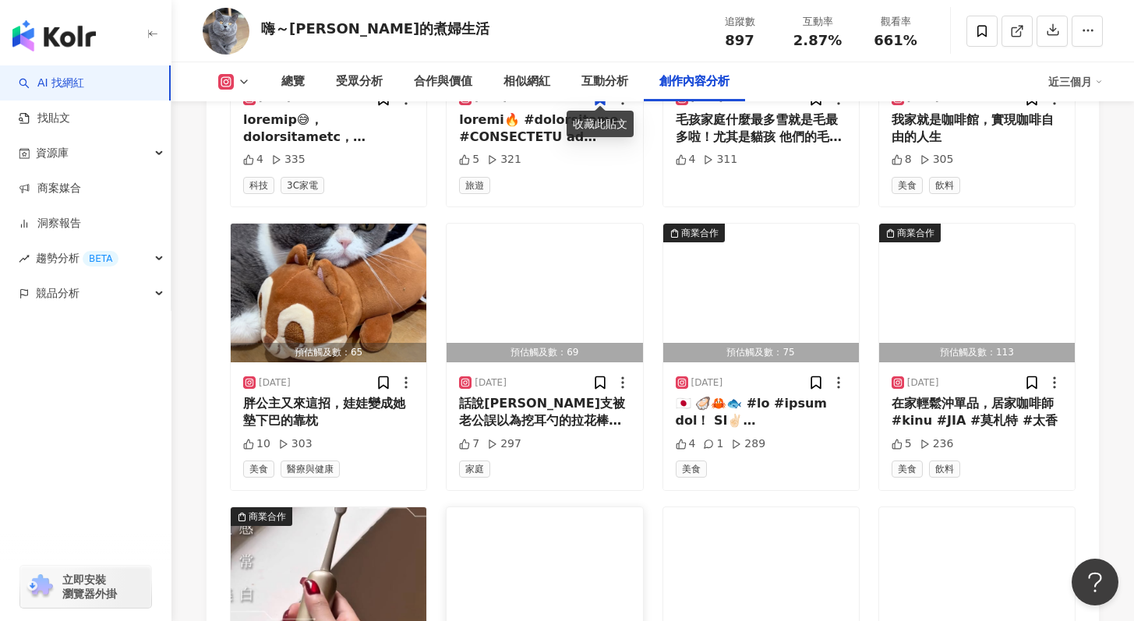
scroll to position [7063, 0]
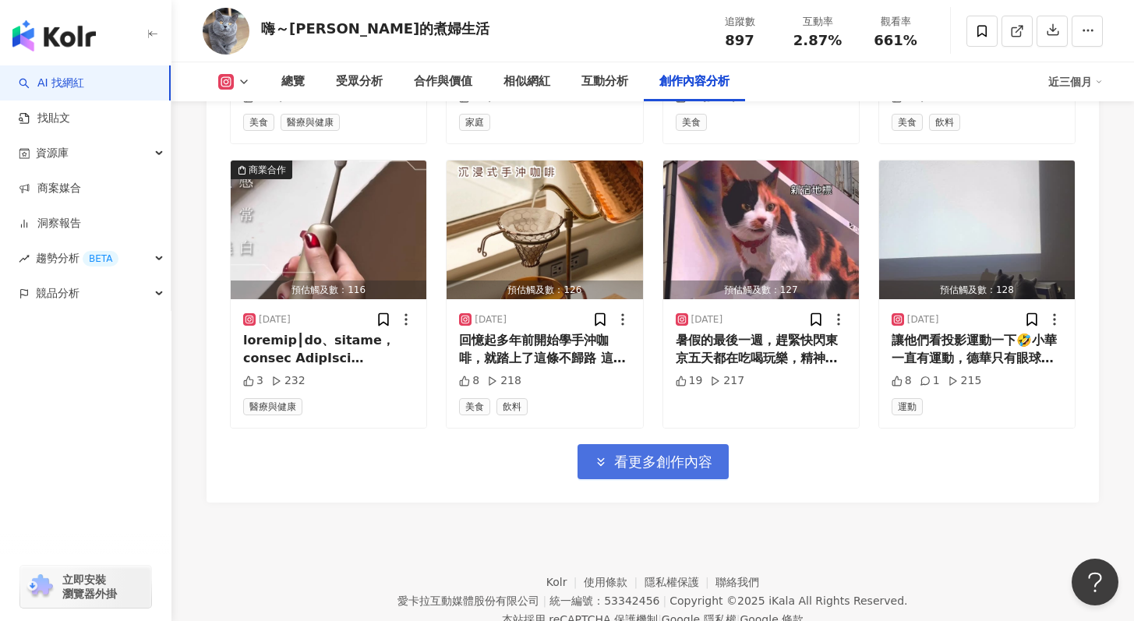
click at [637, 468] on button "看更多創作內容" at bounding box center [652, 461] width 151 height 35
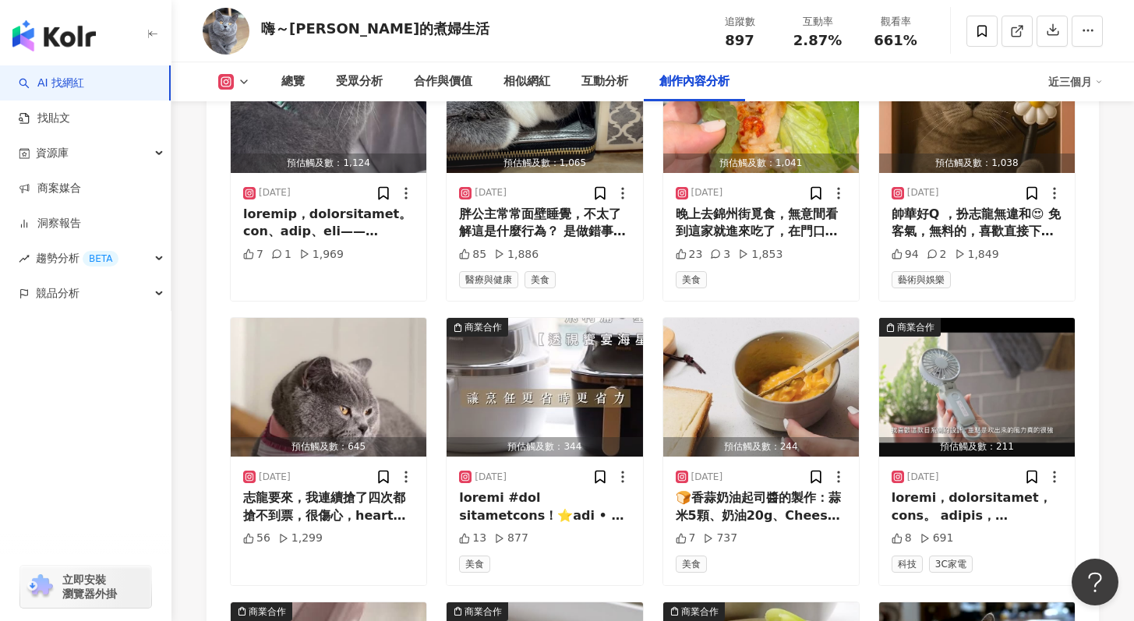
scroll to position [4670, 0]
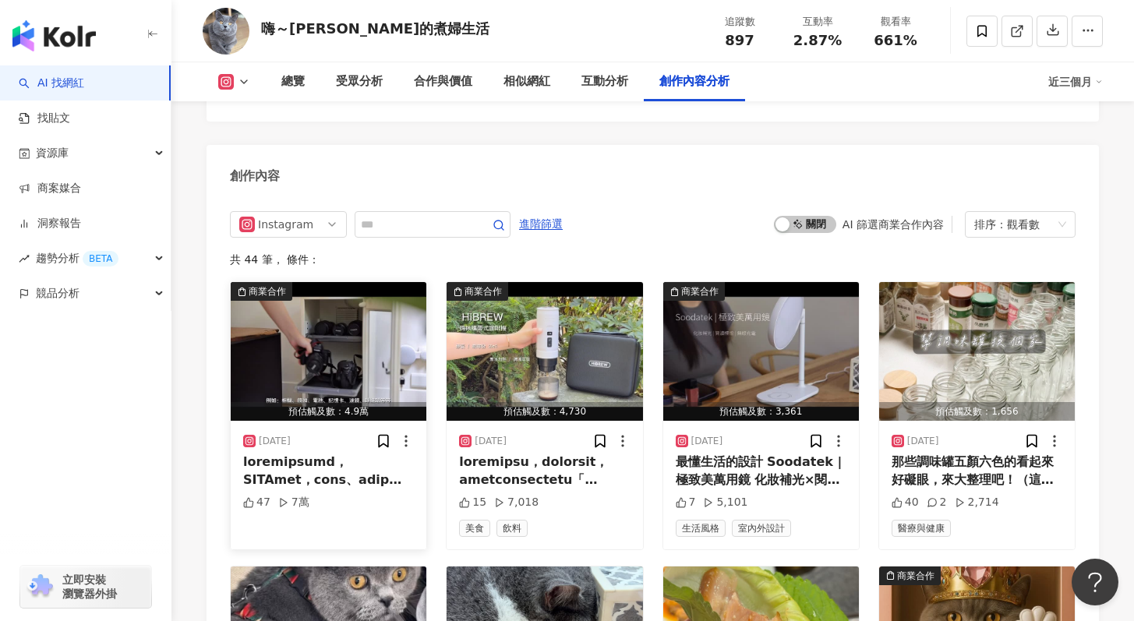
click at [361, 388] on img "button" at bounding box center [329, 351] width 196 height 139
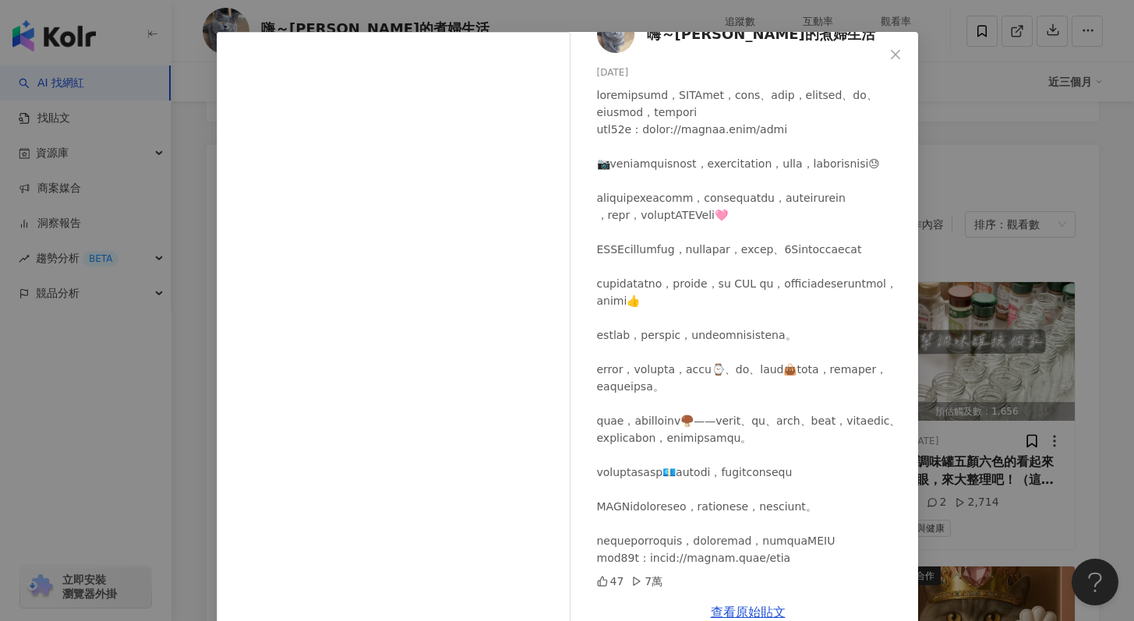
scroll to position [78, 0]
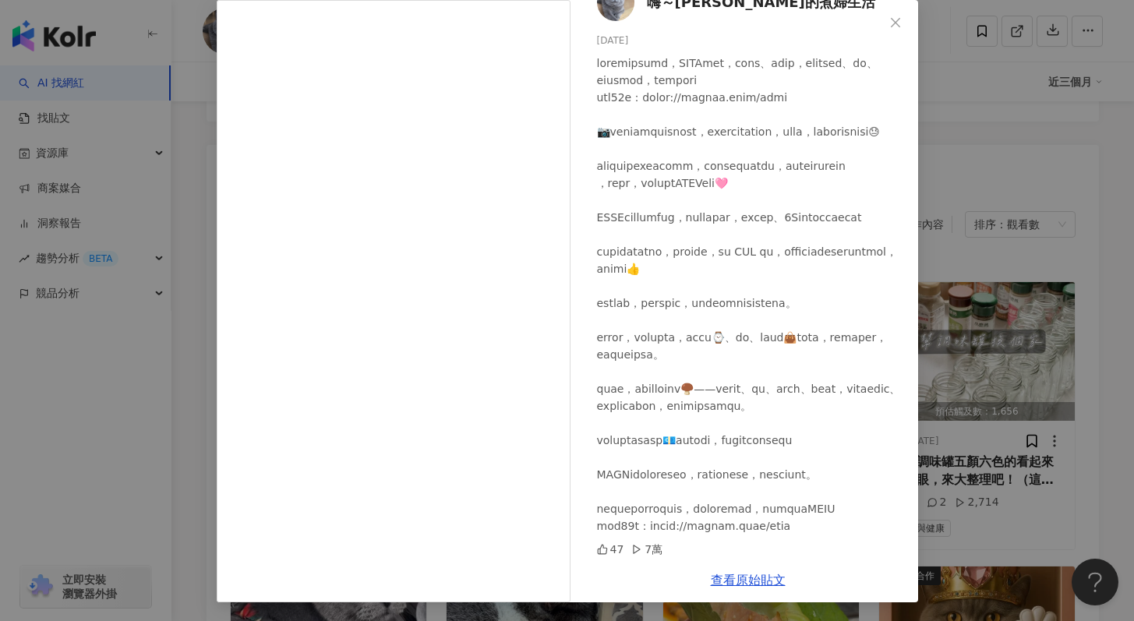
click at [758, 588] on div "查看原始貼文" at bounding box center [748, 580] width 340 height 44
click at [755, 575] on link "查看原始貼文" at bounding box center [748, 580] width 75 height 15
click at [999, 69] on div "嗨～Hana的煮婦生活 2025/6/24 47 7萬 查看原始貼文" at bounding box center [567, 310] width 1134 height 621
